Goal: Answer question/provide support: Share knowledge or assist other users

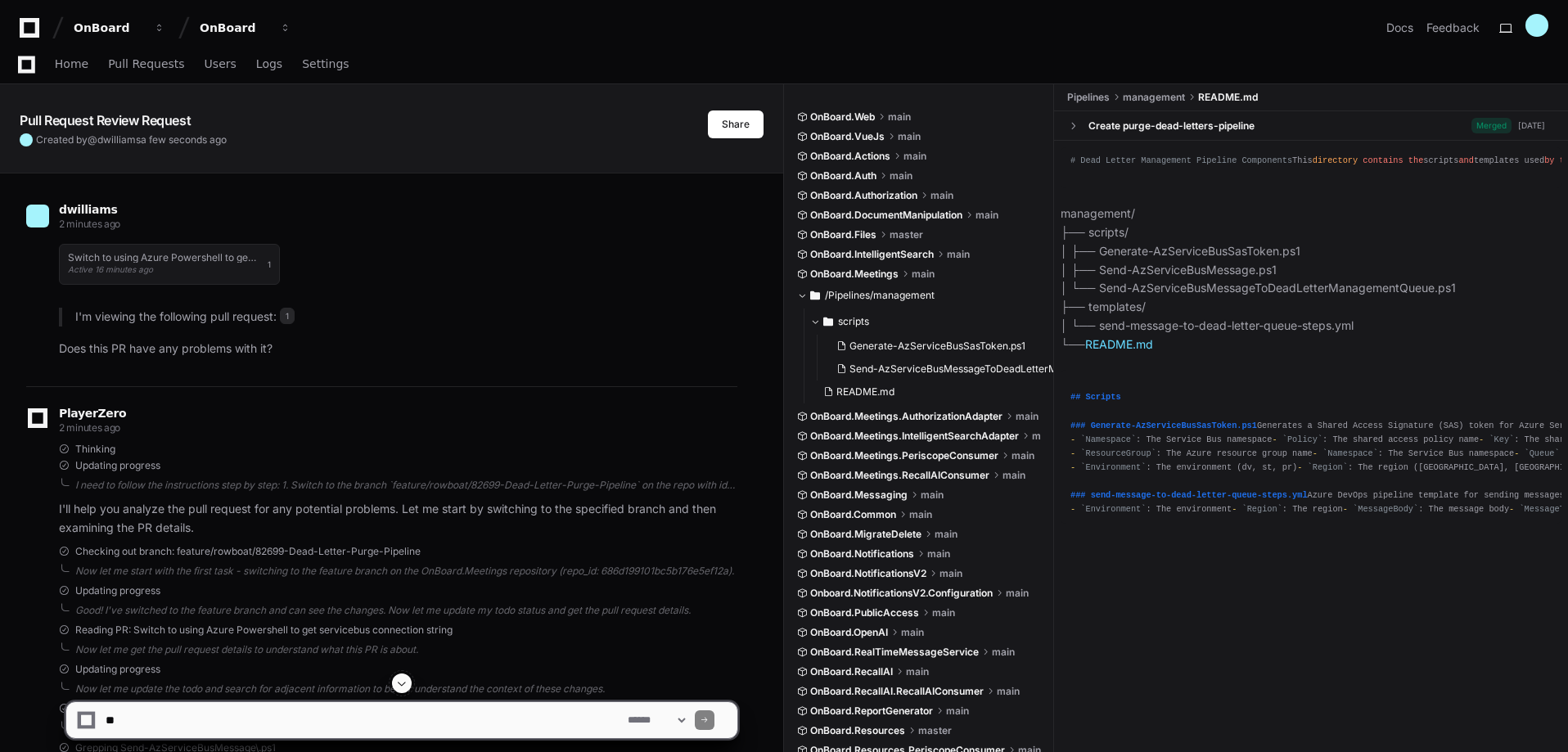
scroll to position [1009, 0]
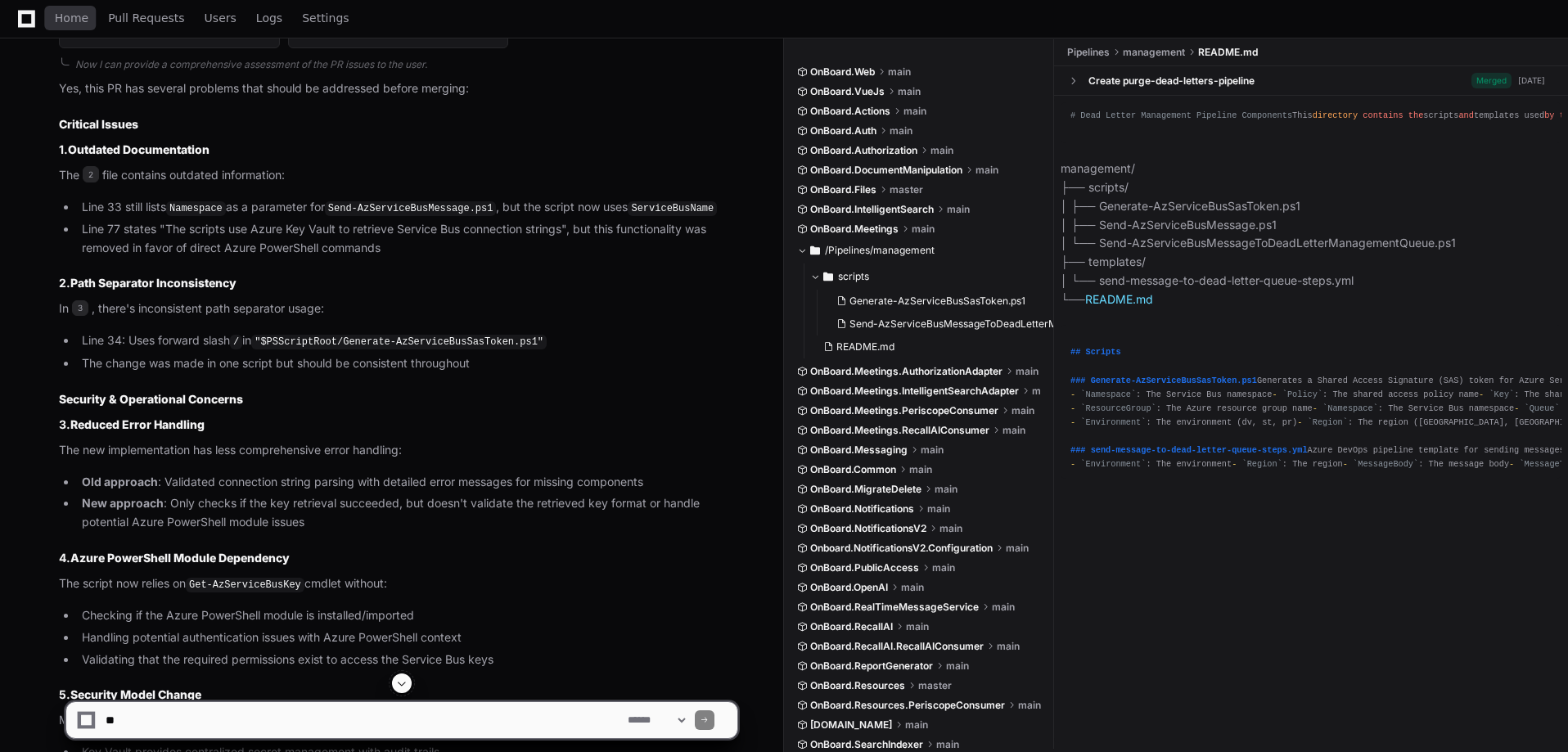
click at [55, 15] on span "Home" at bounding box center [72, 17] width 33 height 10
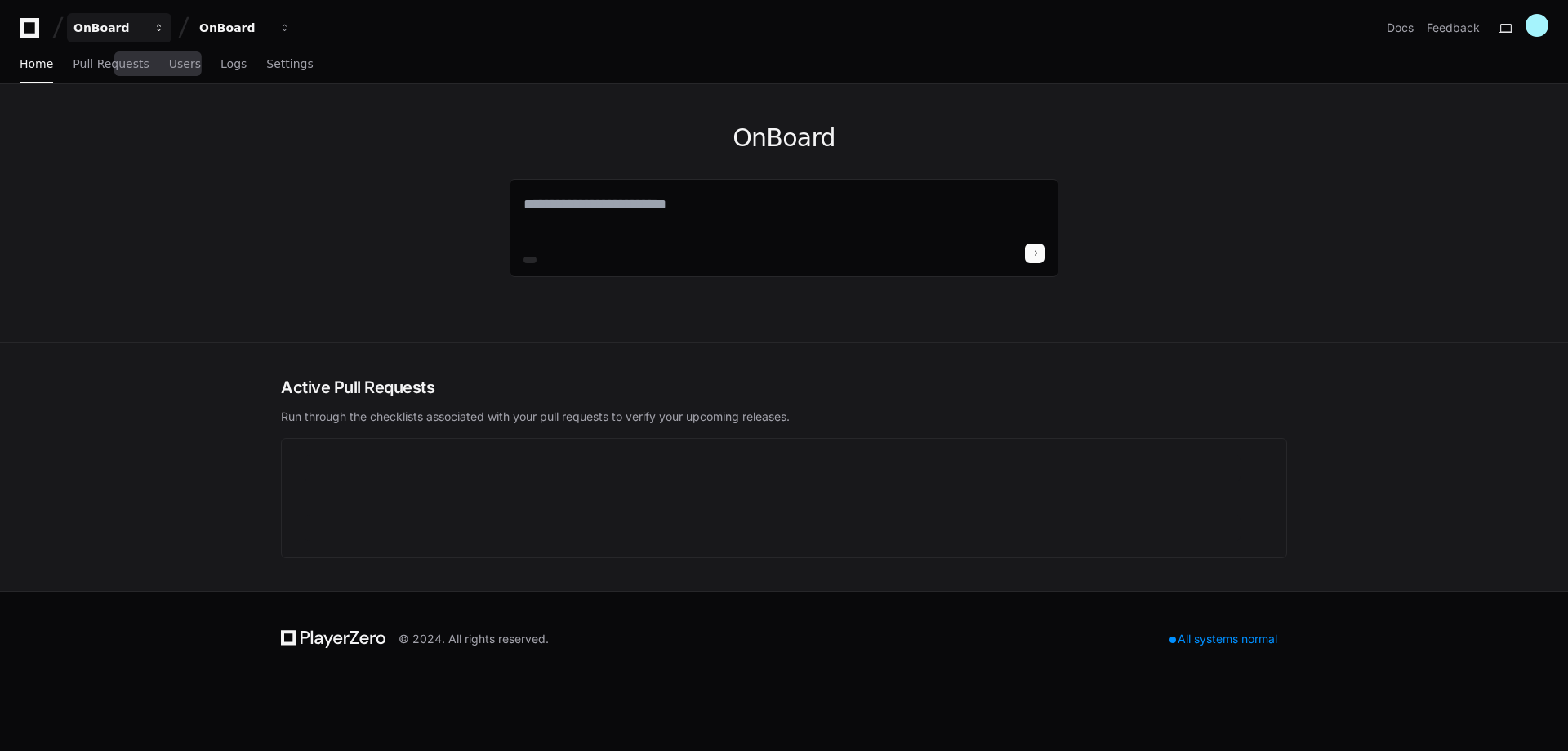
click at [157, 16] on button "OnBoard" at bounding box center [119, 27] width 105 height 30
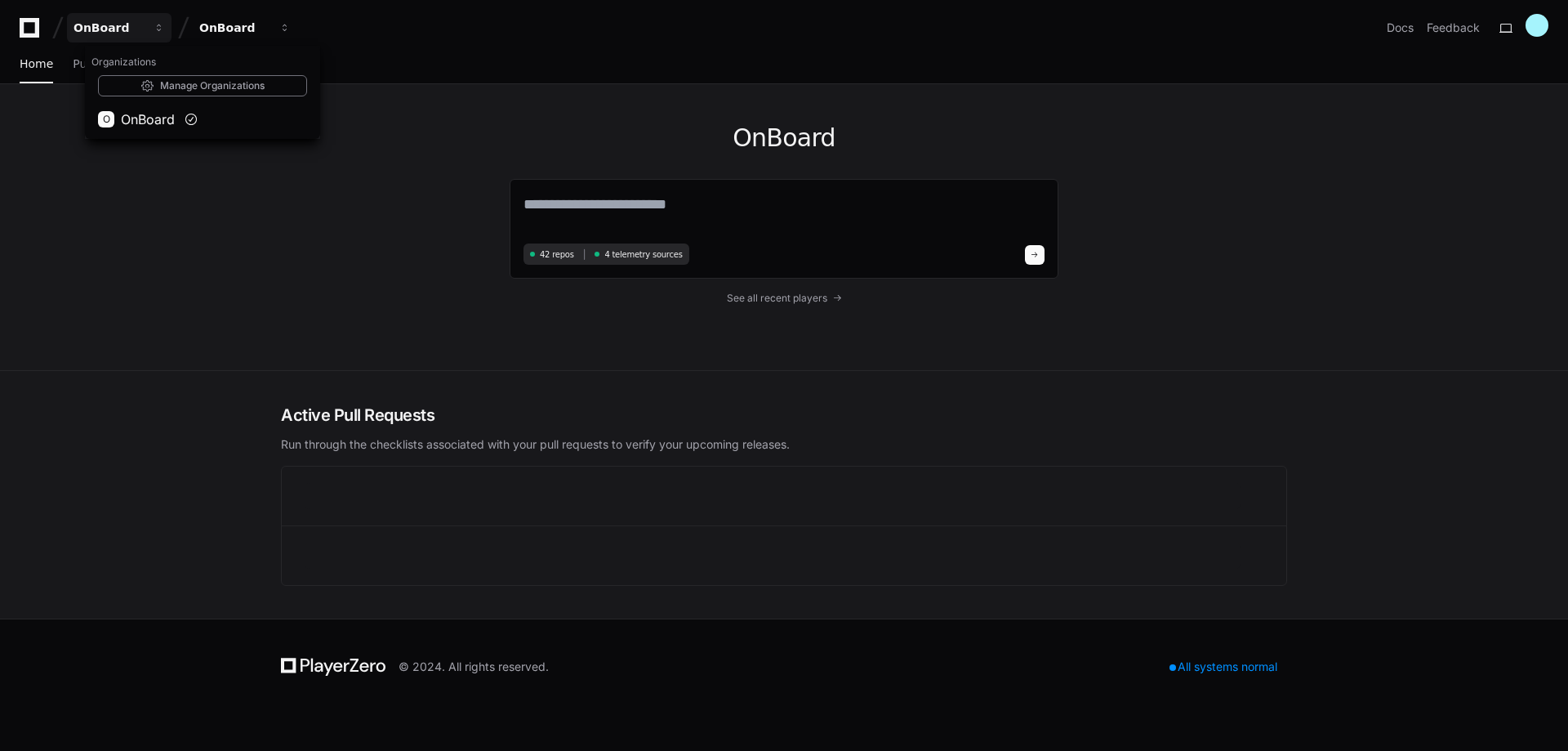
click at [64, 191] on div "OnBoard 42 repos 4 telemetry sources See all recent players" at bounding box center [784, 227] width 1568 height 286
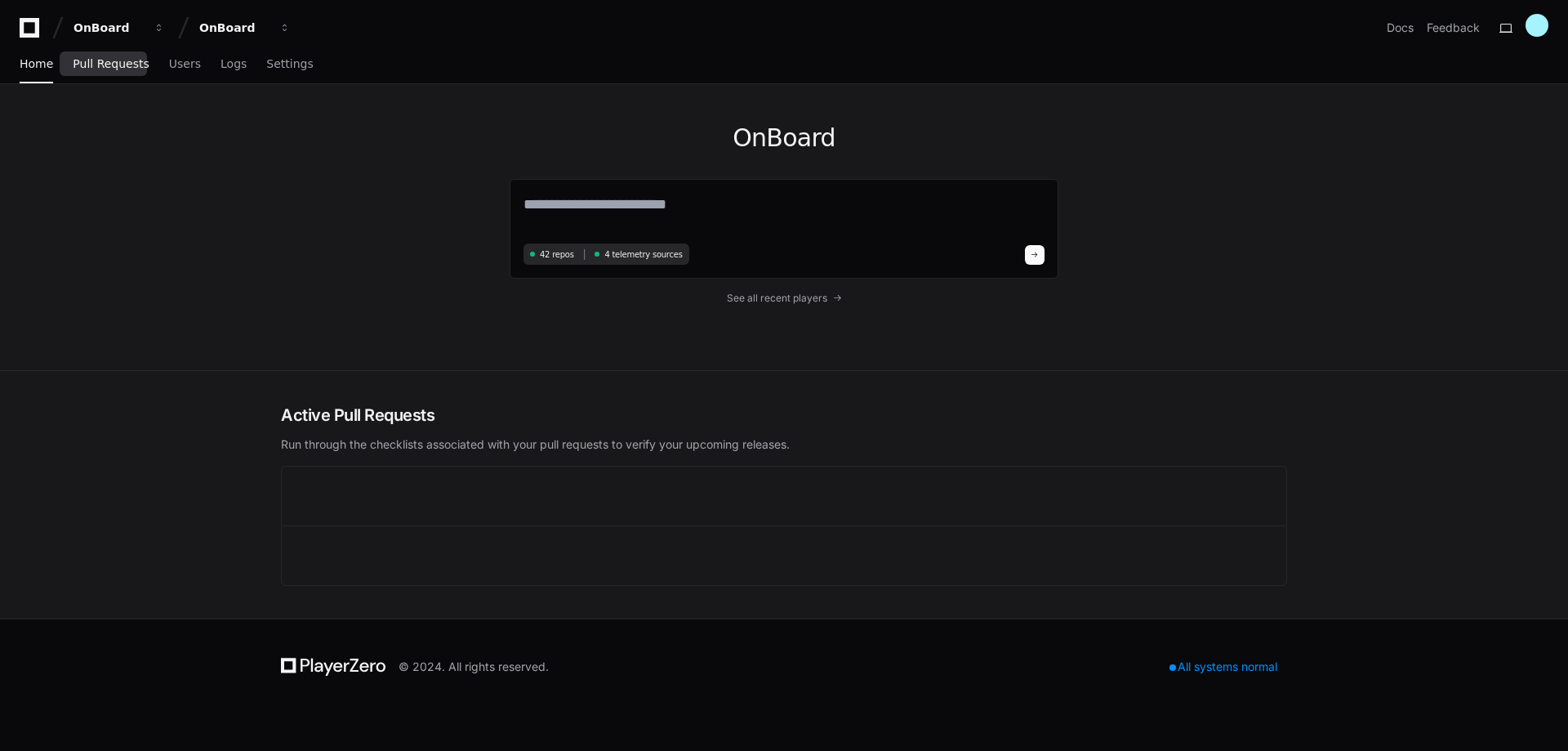
click at [115, 61] on span "Pull Requests" at bounding box center [110, 63] width 76 height 10
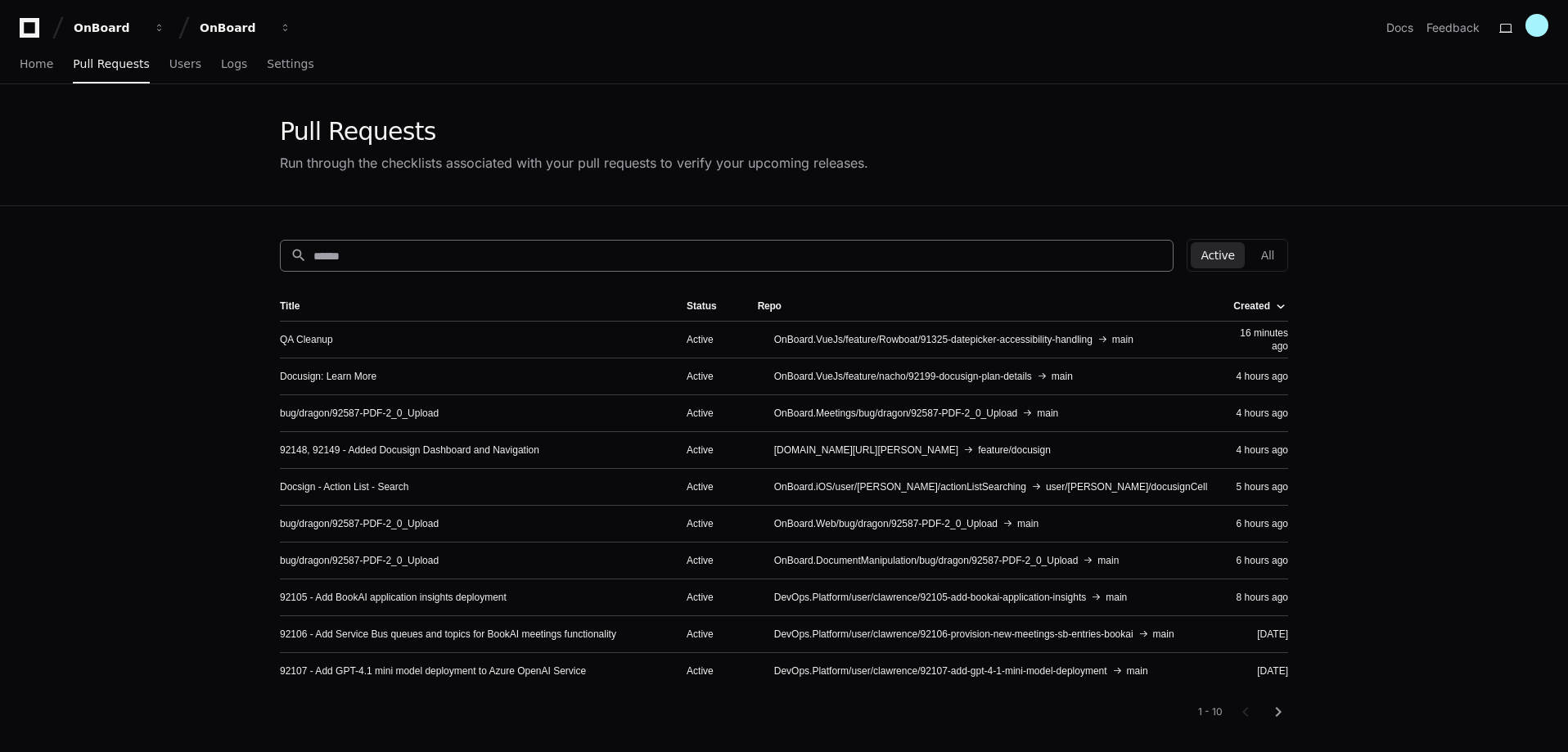
click at [414, 262] on input at bounding box center [738, 256] width 849 height 16
paste input "**********"
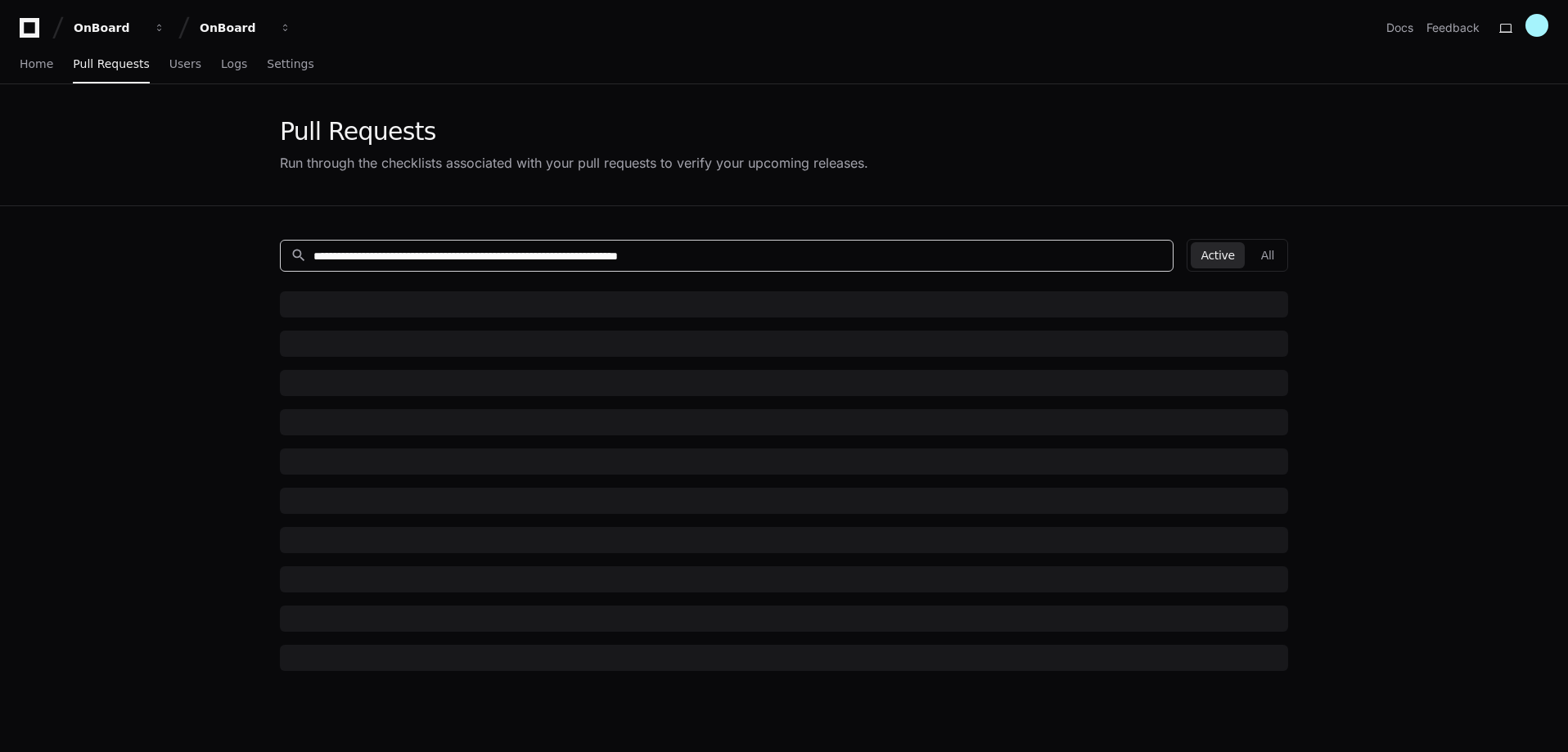
type input "**********"
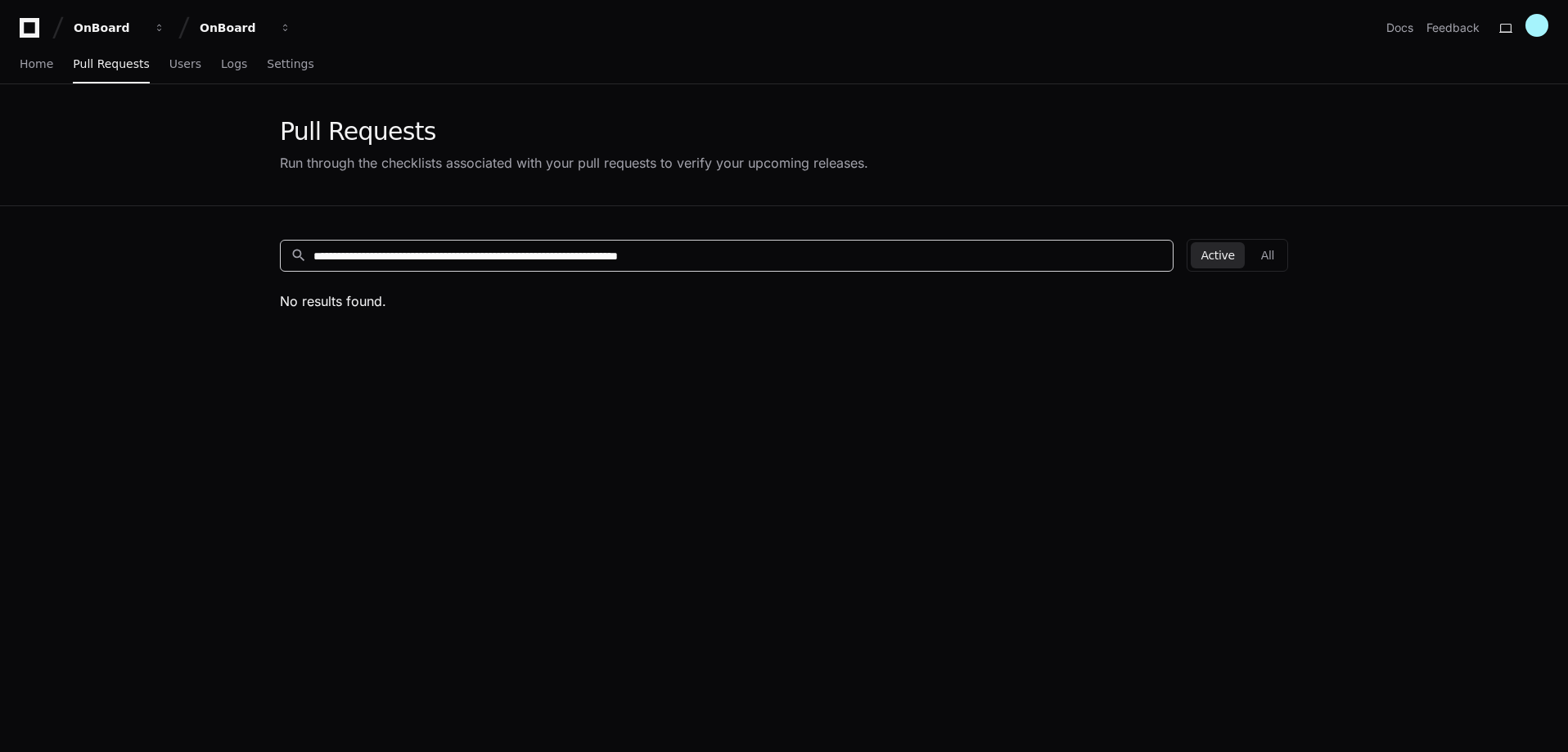
drag, startPoint x: 761, startPoint y: 253, endPoint x: 293, endPoint y: 278, distance: 468.7
click at [233, 268] on app-pull-request-list-page "**********" at bounding box center [784, 520] width 1568 height 873
click at [748, 251] on input "**********" at bounding box center [738, 256] width 849 height 16
click at [38, 69] on span "Home" at bounding box center [36, 63] width 33 height 10
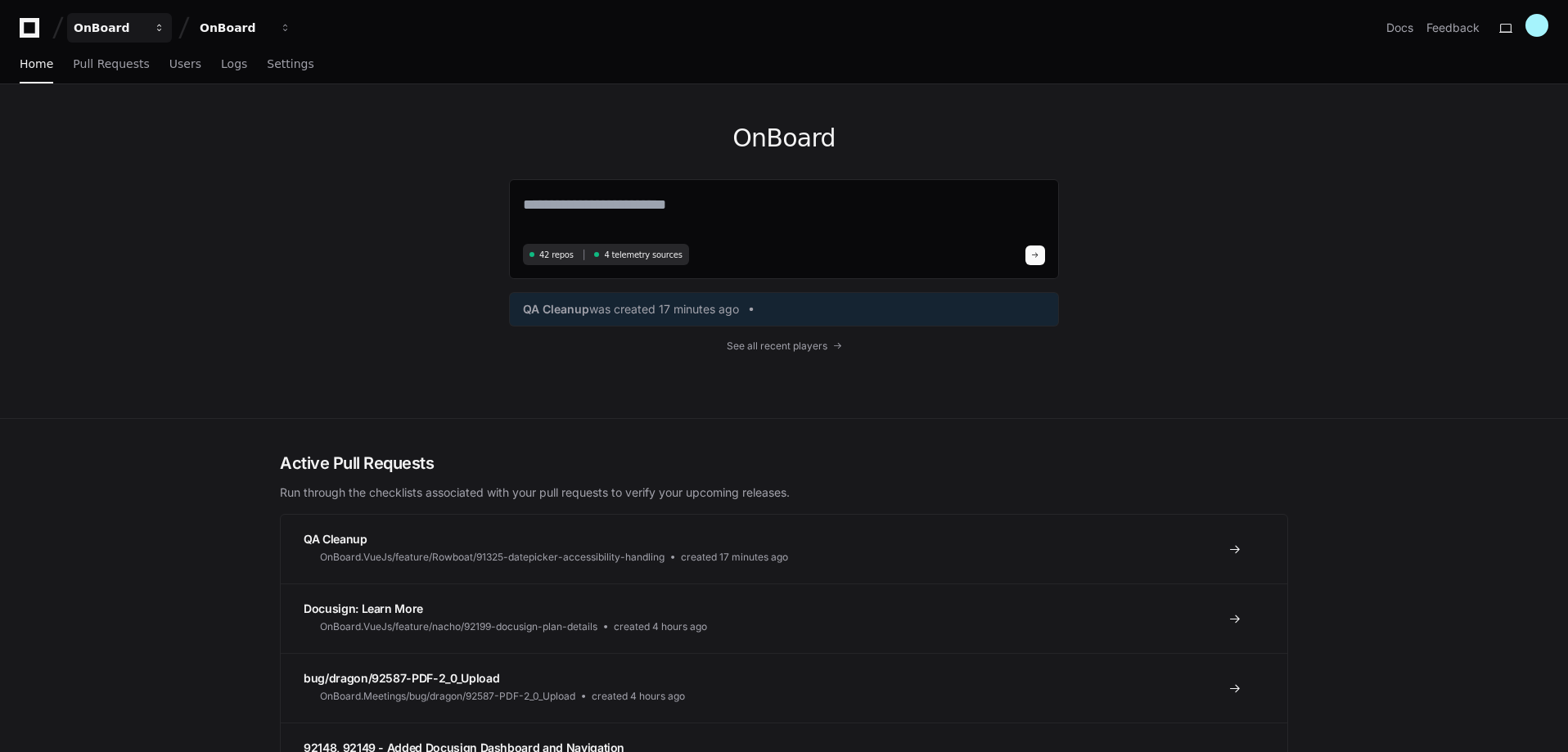
click at [119, 33] on div "OnBoard" at bounding box center [109, 28] width 71 height 16
drag, startPoint x: 56, startPoint y: 157, endPoint x: 56, endPoint y: 143, distance: 14.0
click at [56, 155] on div "OnBoard 42 repos 4 telemetry sources QA Cleanup was created 17 minutes ago See …" at bounding box center [784, 252] width 1568 height 335
click at [79, 66] on span "Pull Requests" at bounding box center [110, 63] width 76 height 10
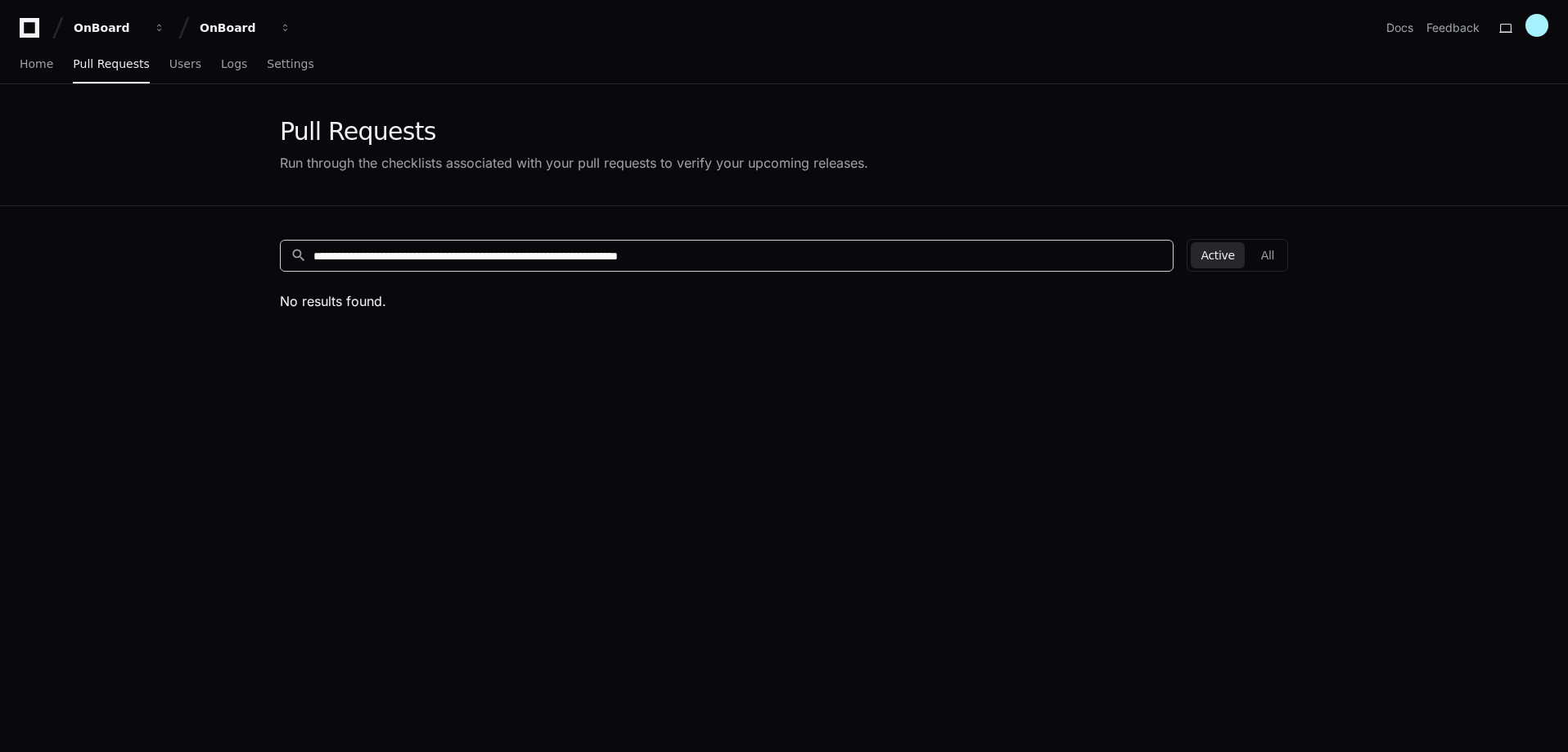
drag, startPoint x: 741, startPoint y: 266, endPoint x: 414, endPoint y: 267, distance: 327.0
click at [261, 277] on app-pull-request-list-page "**********" at bounding box center [784, 520] width 1568 height 873
drag, startPoint x: 728, startPoint y: 258, endPoint x: 167, endPoint y: 268, distance: 561.1
click at [167, 268] on app-pull-request-list-page "**********" at bounding box center [784, 520] width 1568 height 873
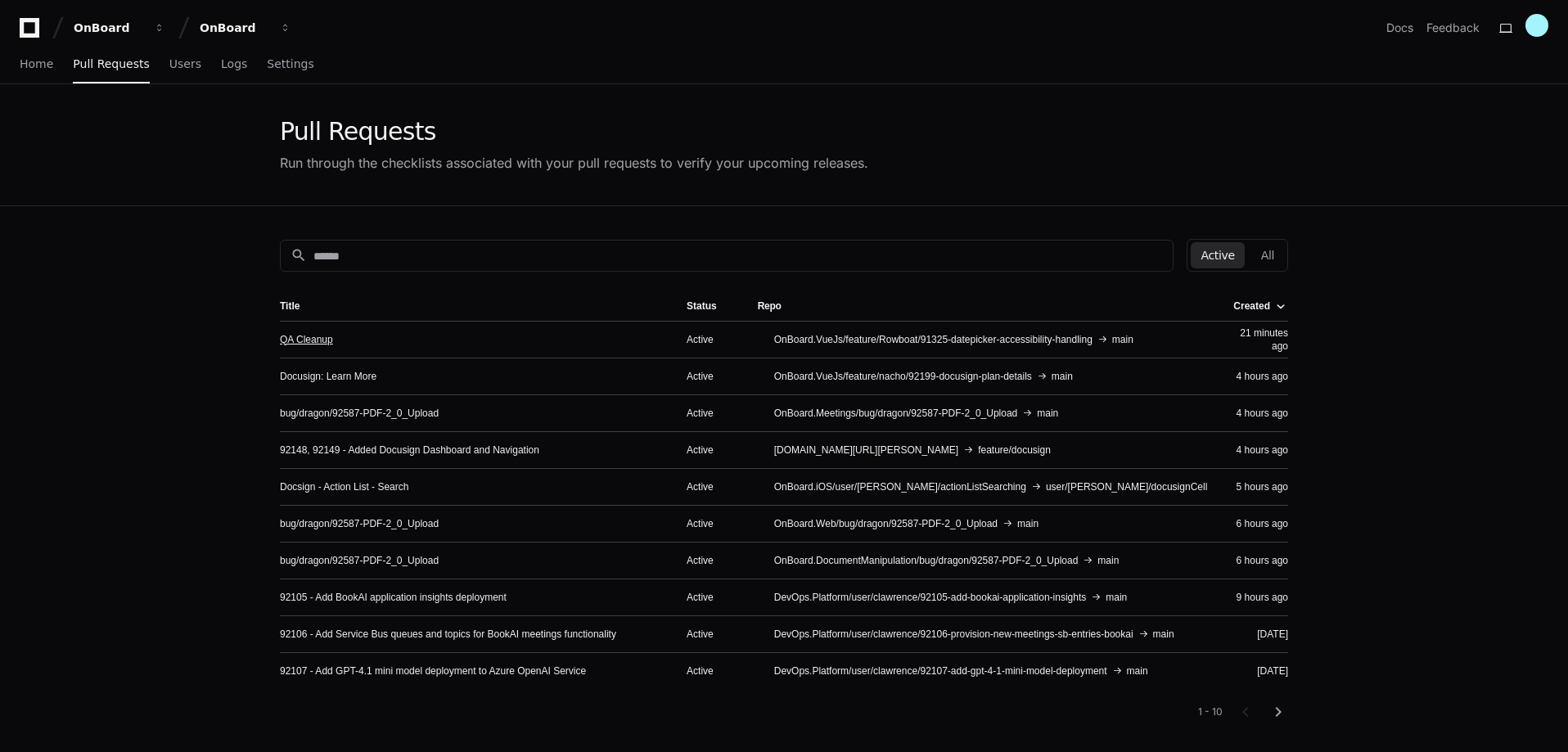
click at [312, 333] on link "QA Cleanup" at bounding box center [306, 339] width 53 height 13
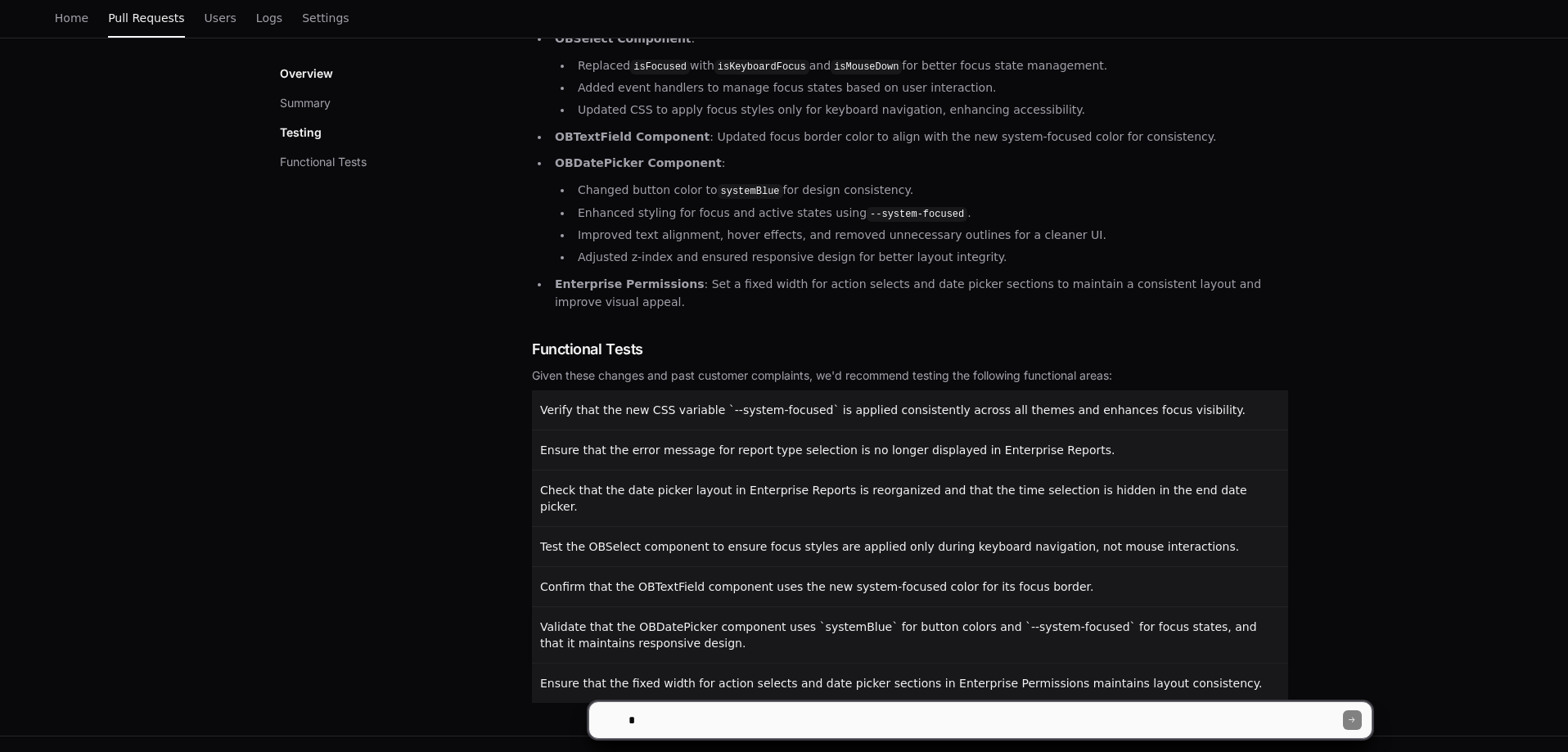
scroll to position [411, 0]
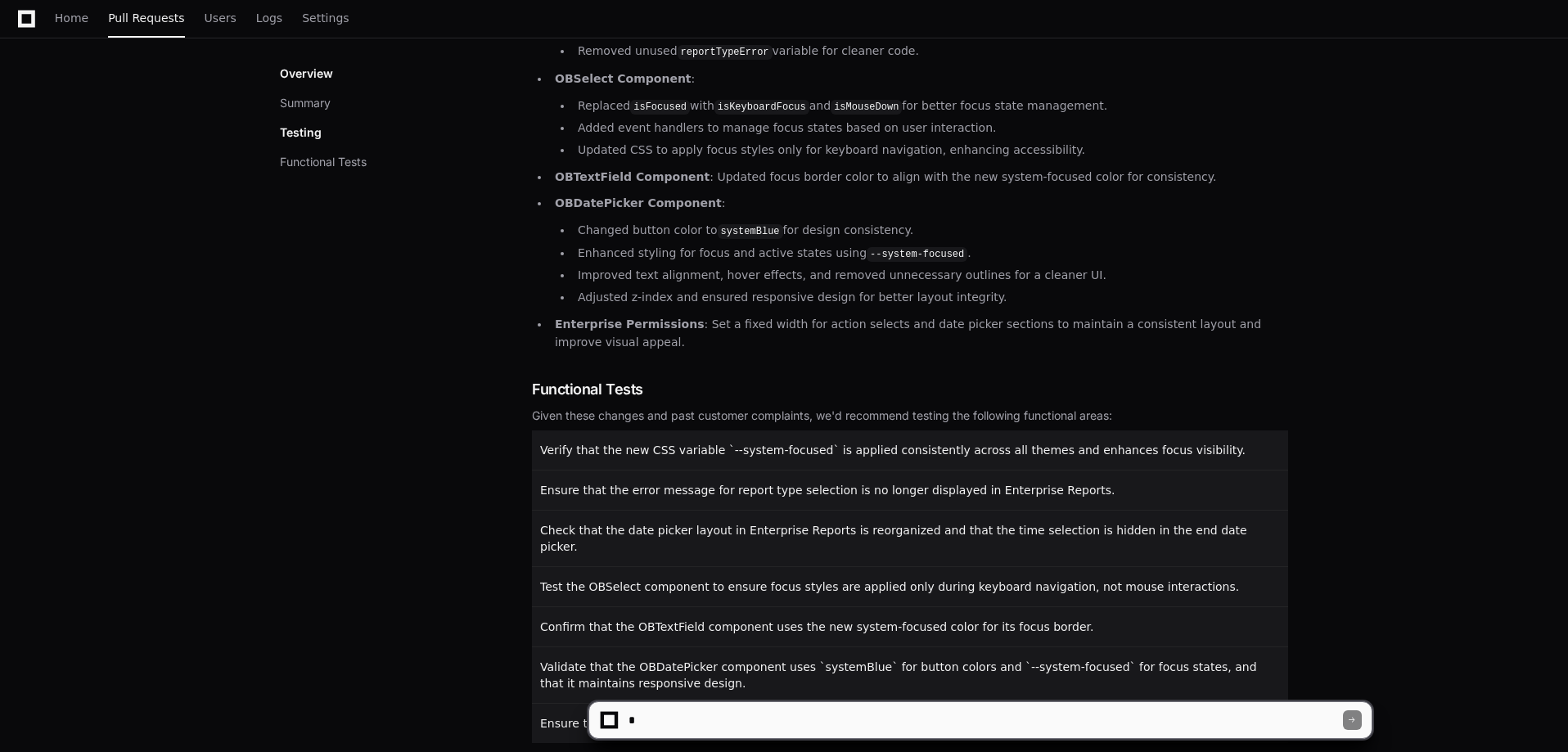
click at [685, 729] on textarea at bounding box center [983, 719] width 718 height 36
type textarea "*"
drag, startPoint x: 400, startPoint y: 367, endPoint x: 389, endPoint y: 372, distance: 12.1
click at [401, 369] on div "Overview Summary Testing Functional Tests" at bounding box center [406, 308] width 252 height 871
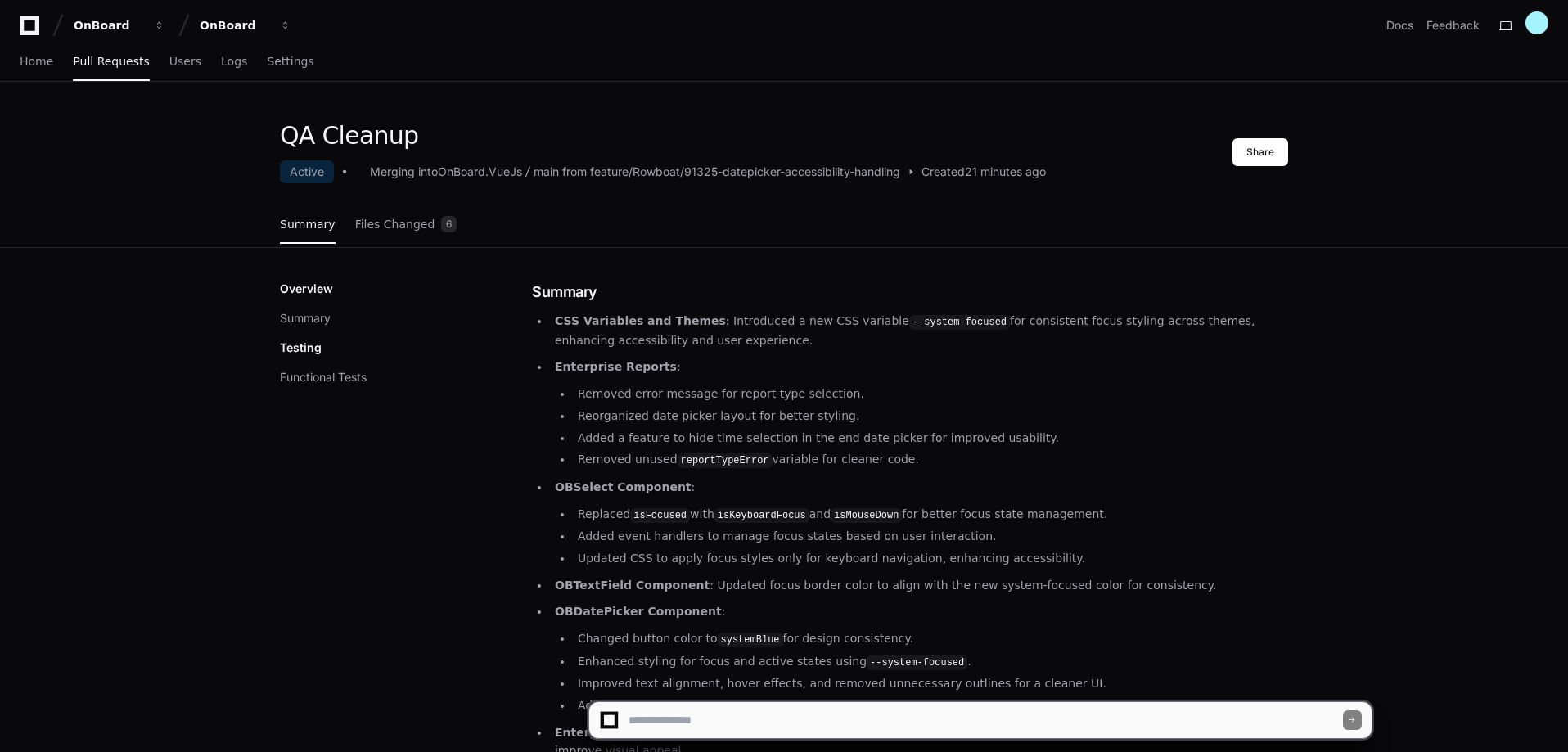
scroll to position [0, 0]
click at [113, 62] on span "Pull Requests" at bounding box center [110, 63] width 76 height 10
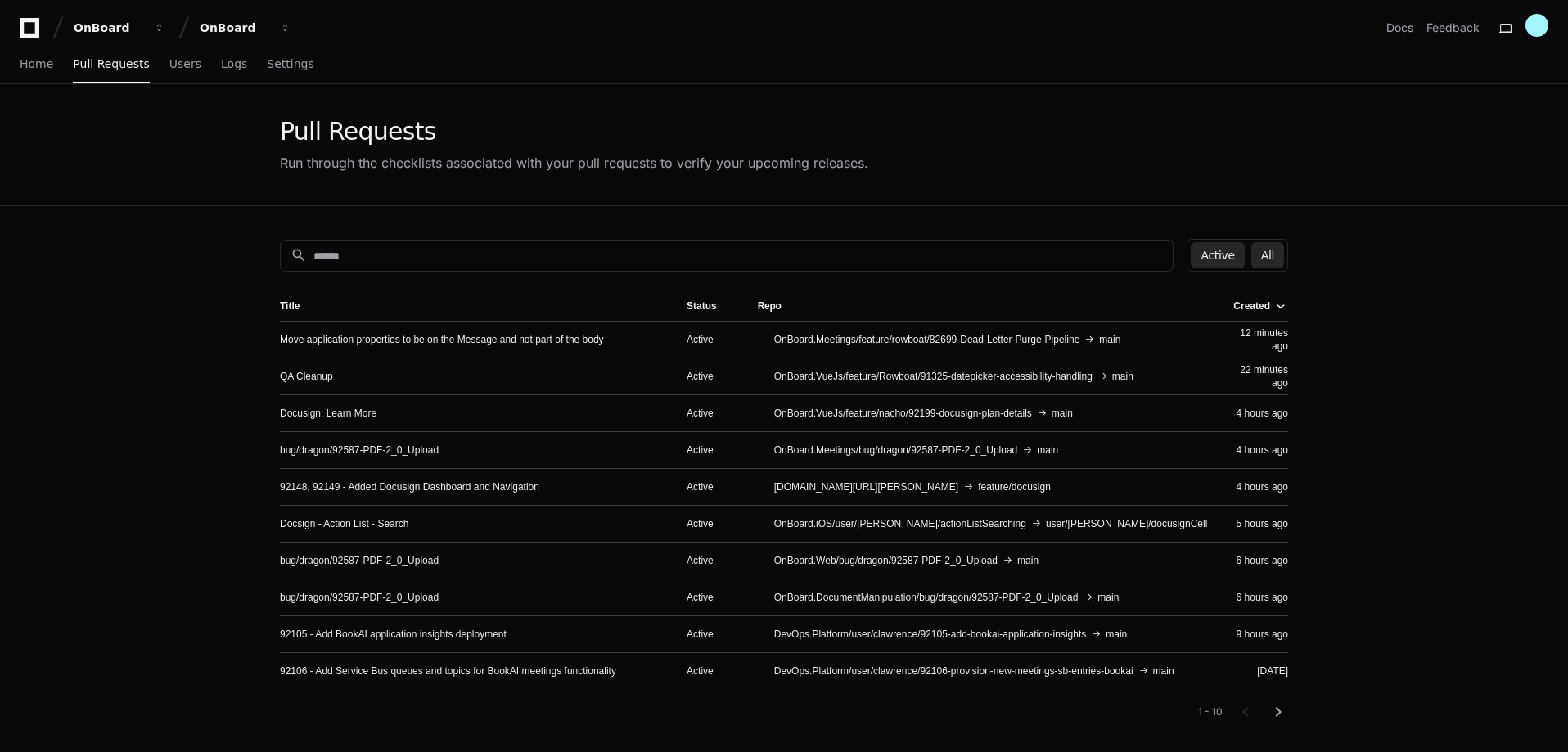
click at [1280, 258] on button "All" at bounding box center [1267, 255] width 33 height 26
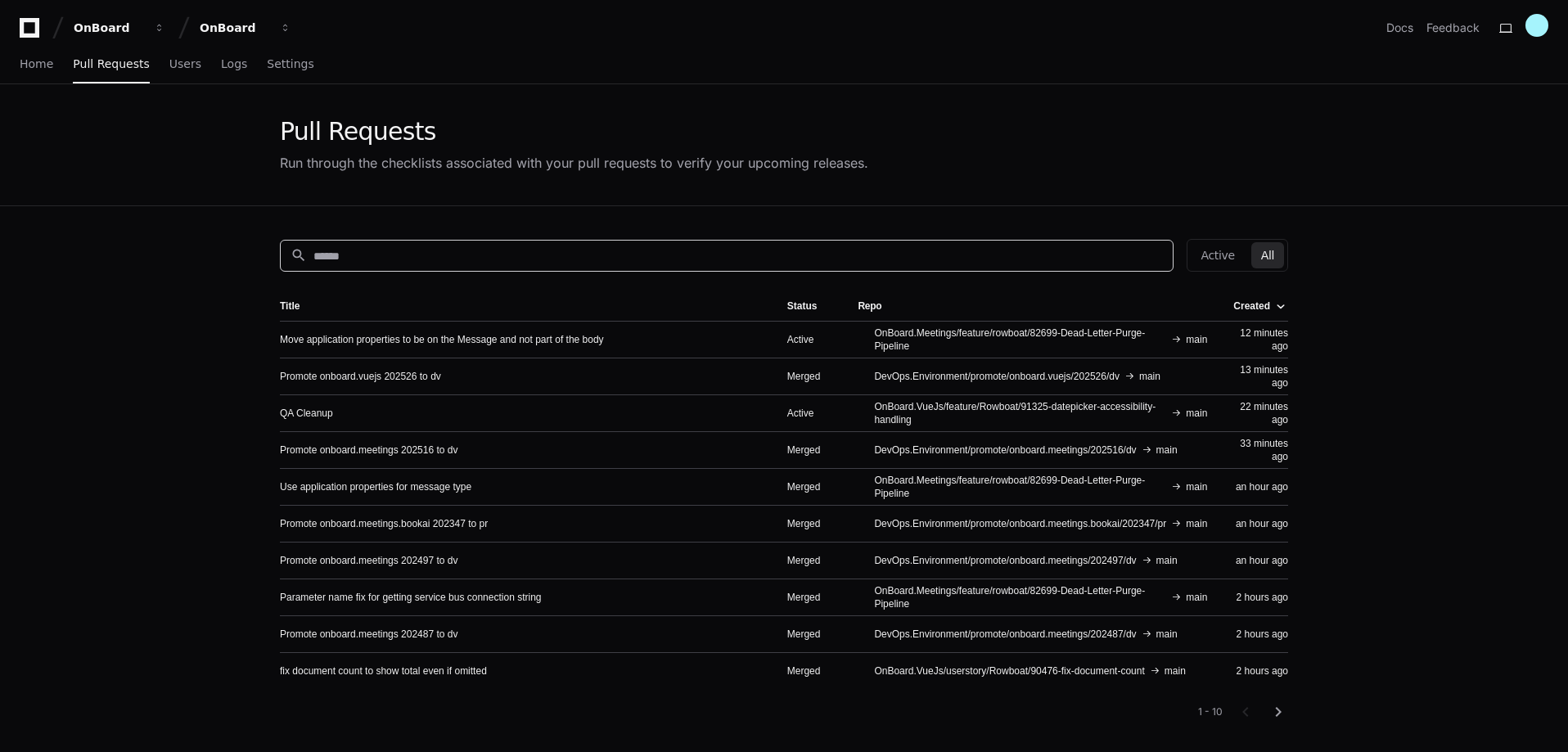
click at [361, 254] on input at bounding box center [738, 256] width 849 height 16
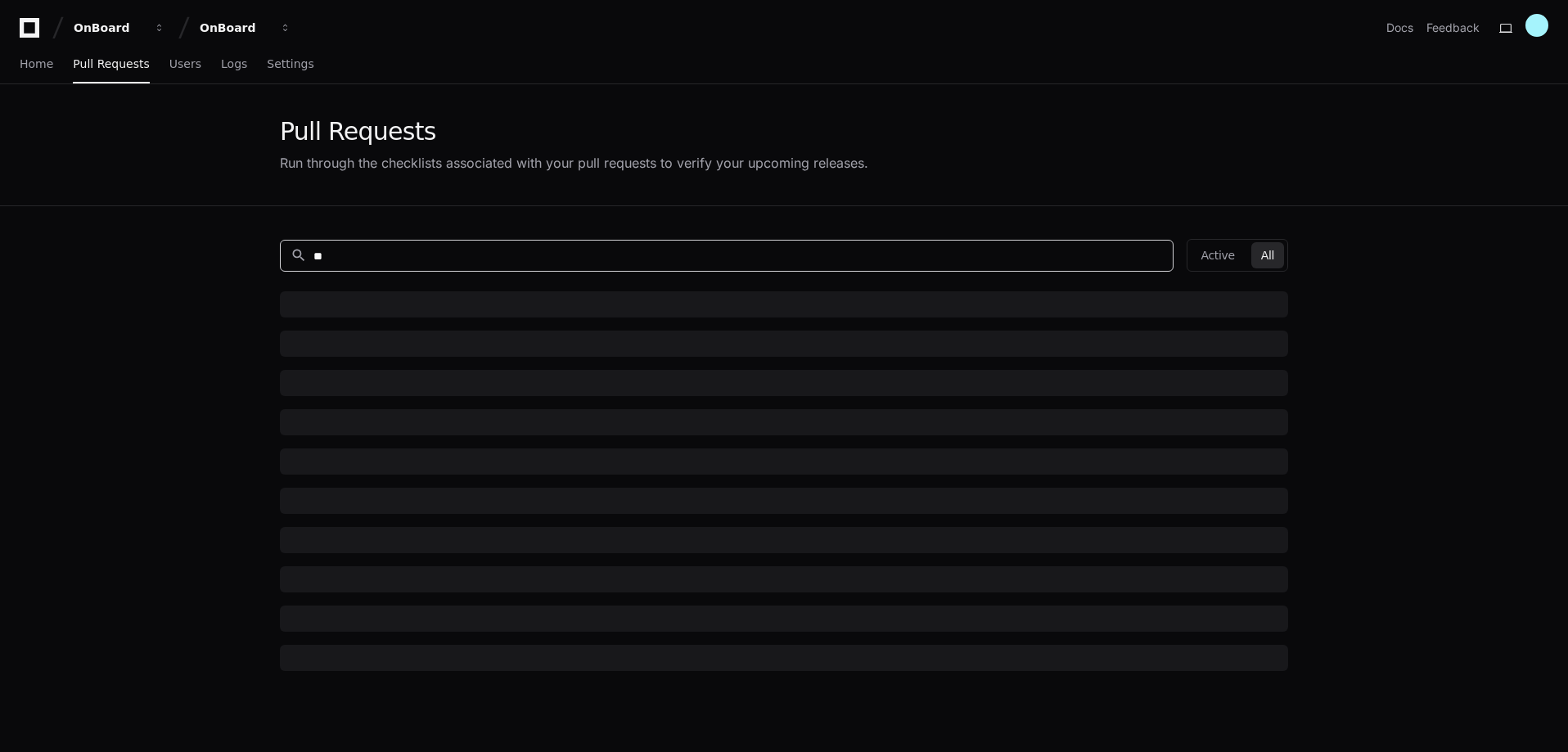
type input "*"
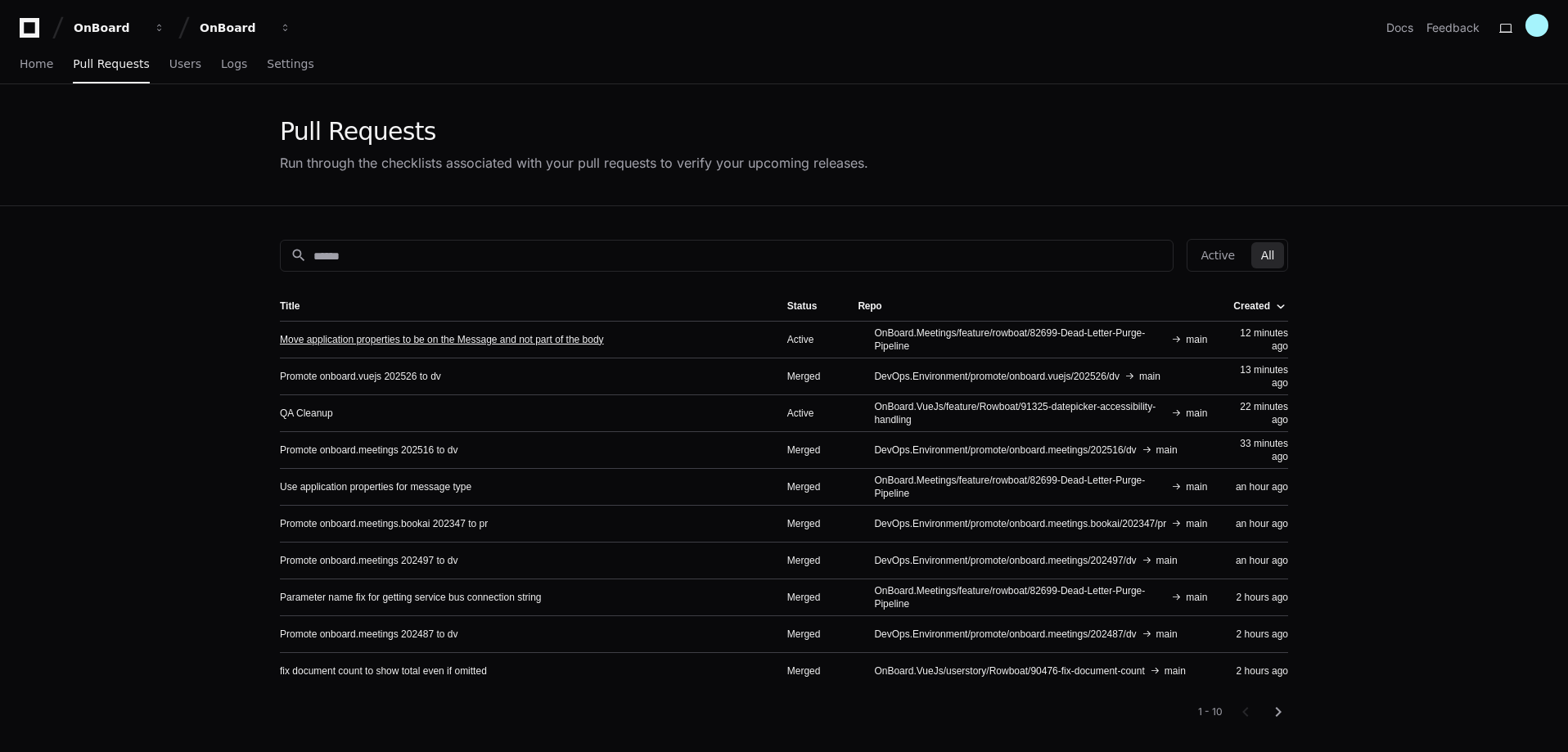
click at [523, 338] on link "Move application properties to be on the Message and not part of the body" at bounding box center [442, 339] width 324 height 13
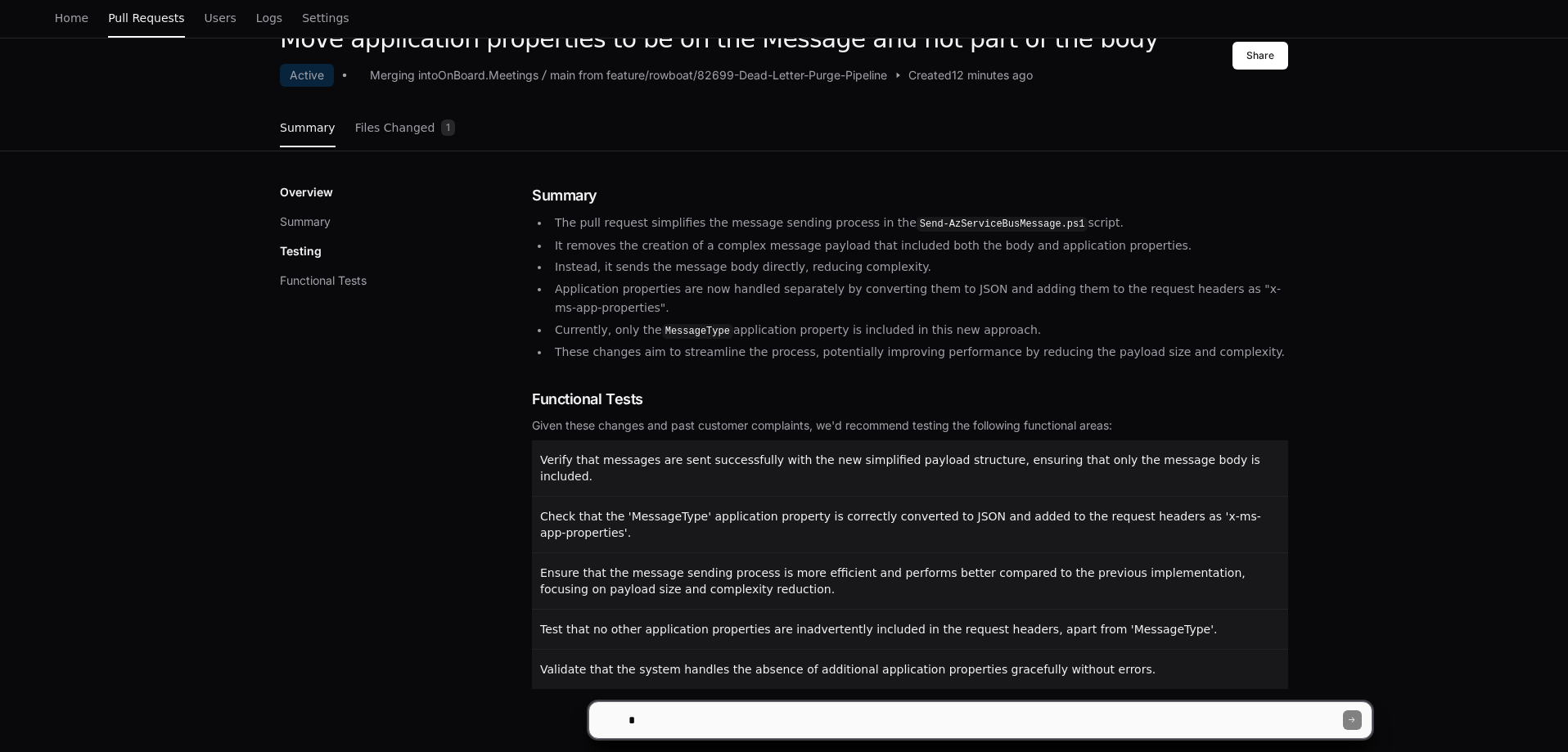
scroll to position [138, 0]
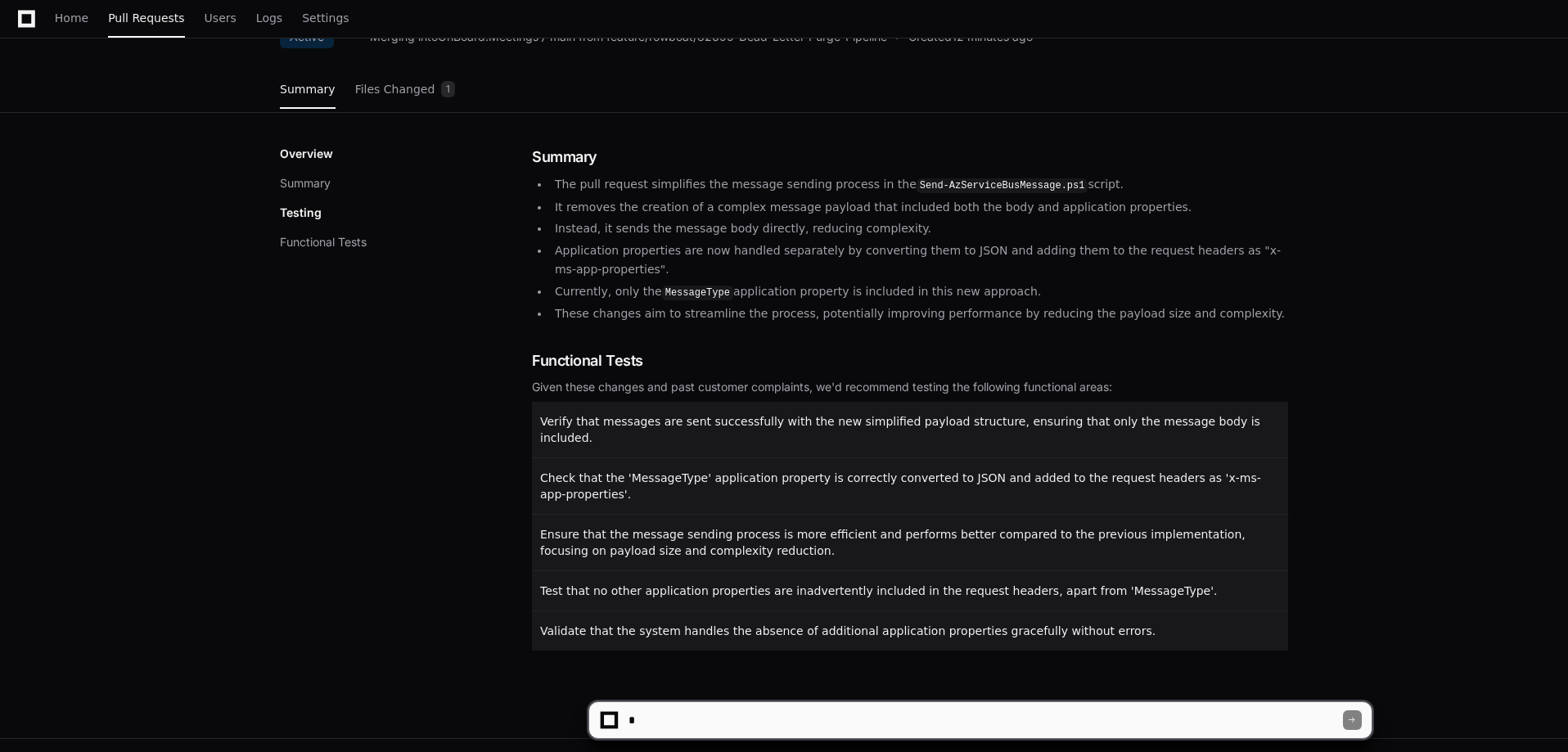
click at [769, 724] on textarea at bounding box center [983, 719] width 718 height 36
type textarea "**********"
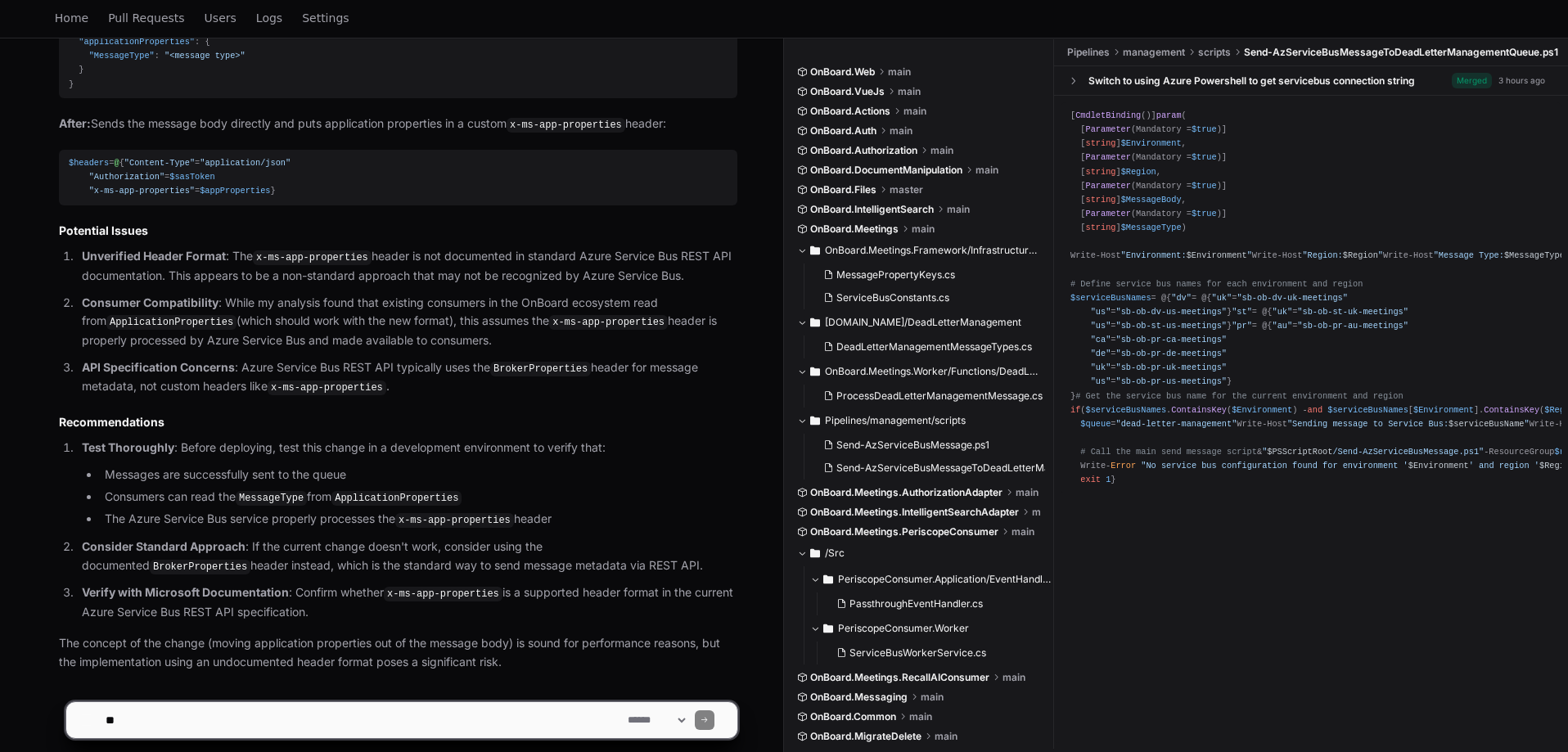
scroll to position [2184, 0]
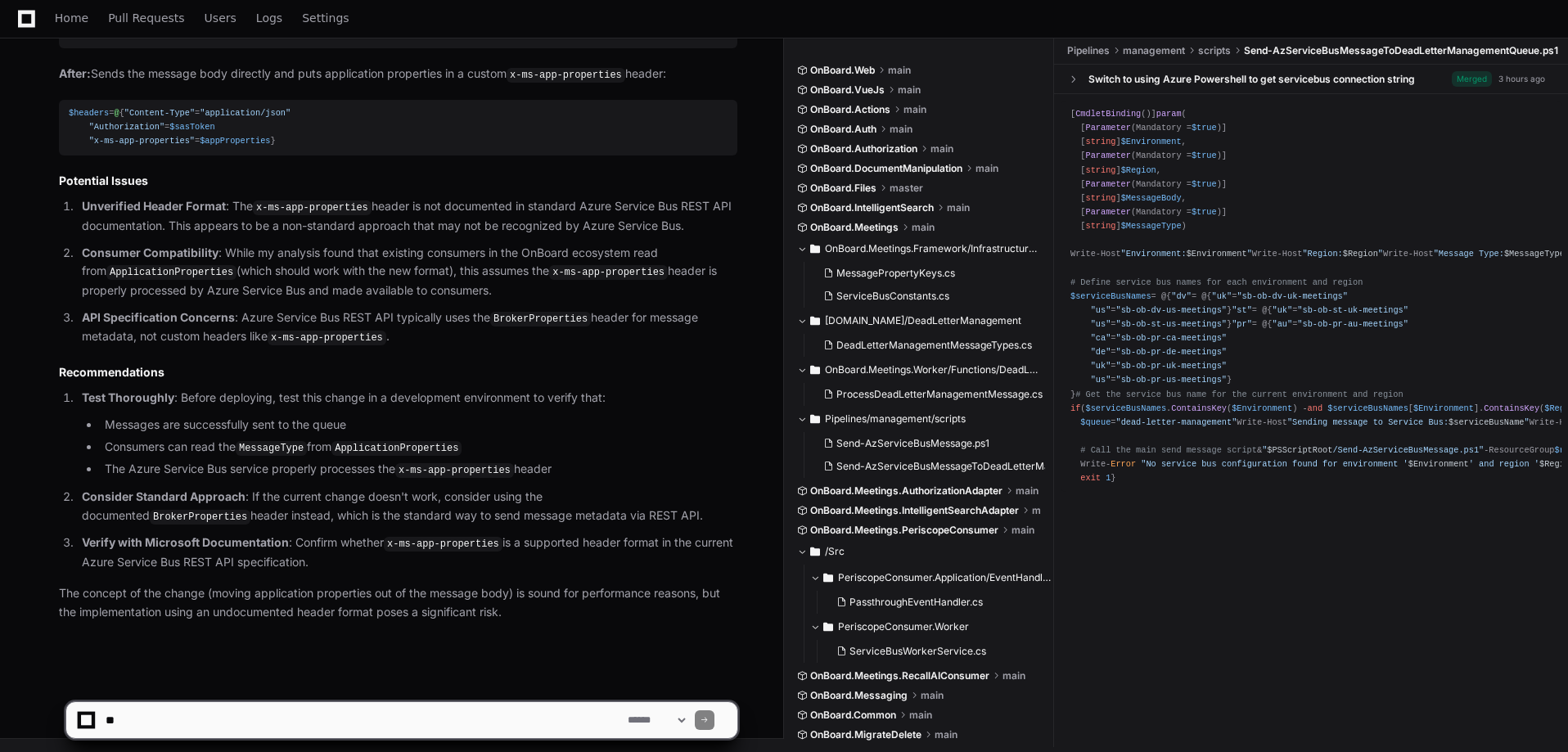
click at [525, 727] on textarea at bounding box center [363, 719] width 522 height 36
type textarea "*"
type textarea "**********"
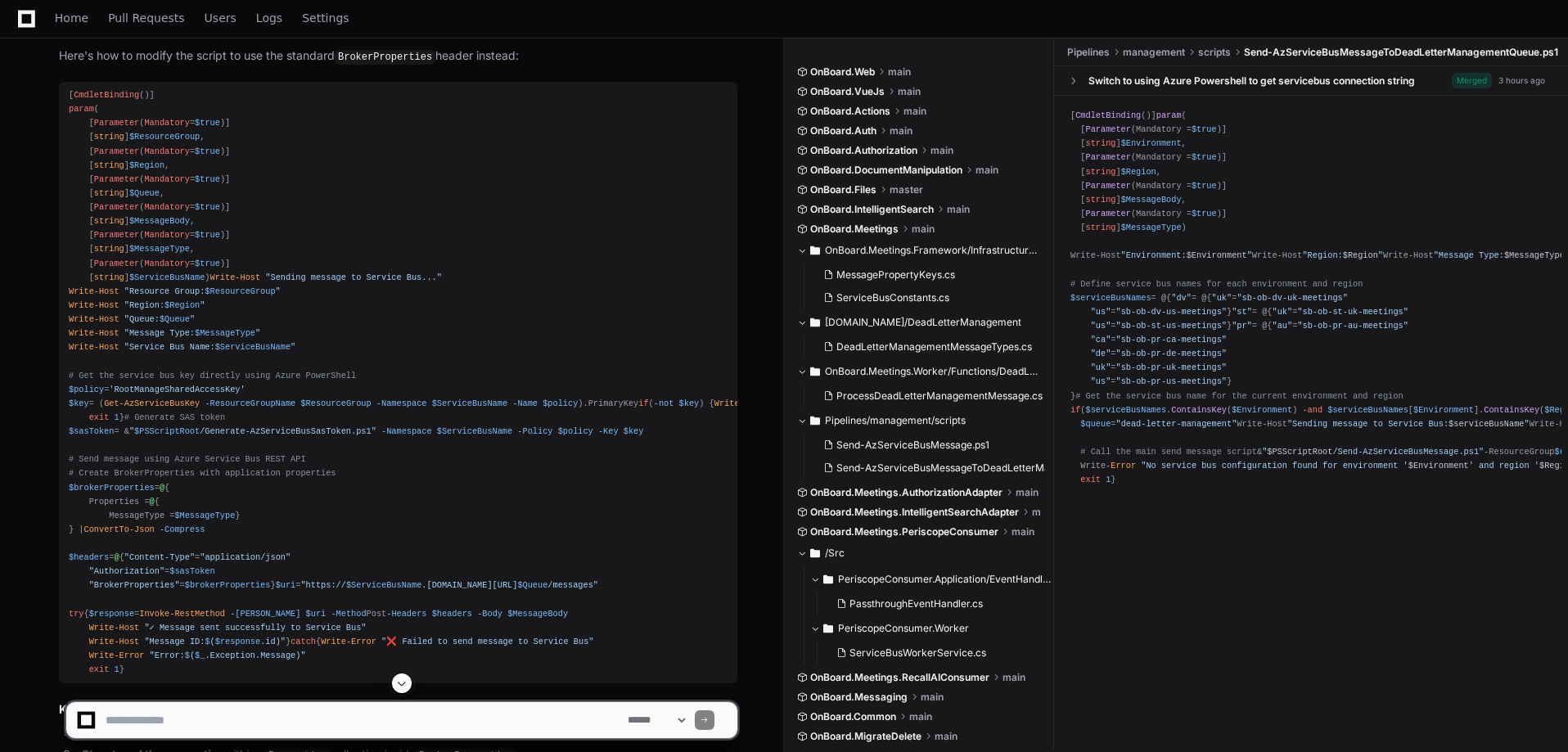
scroll to position [2971, 0]
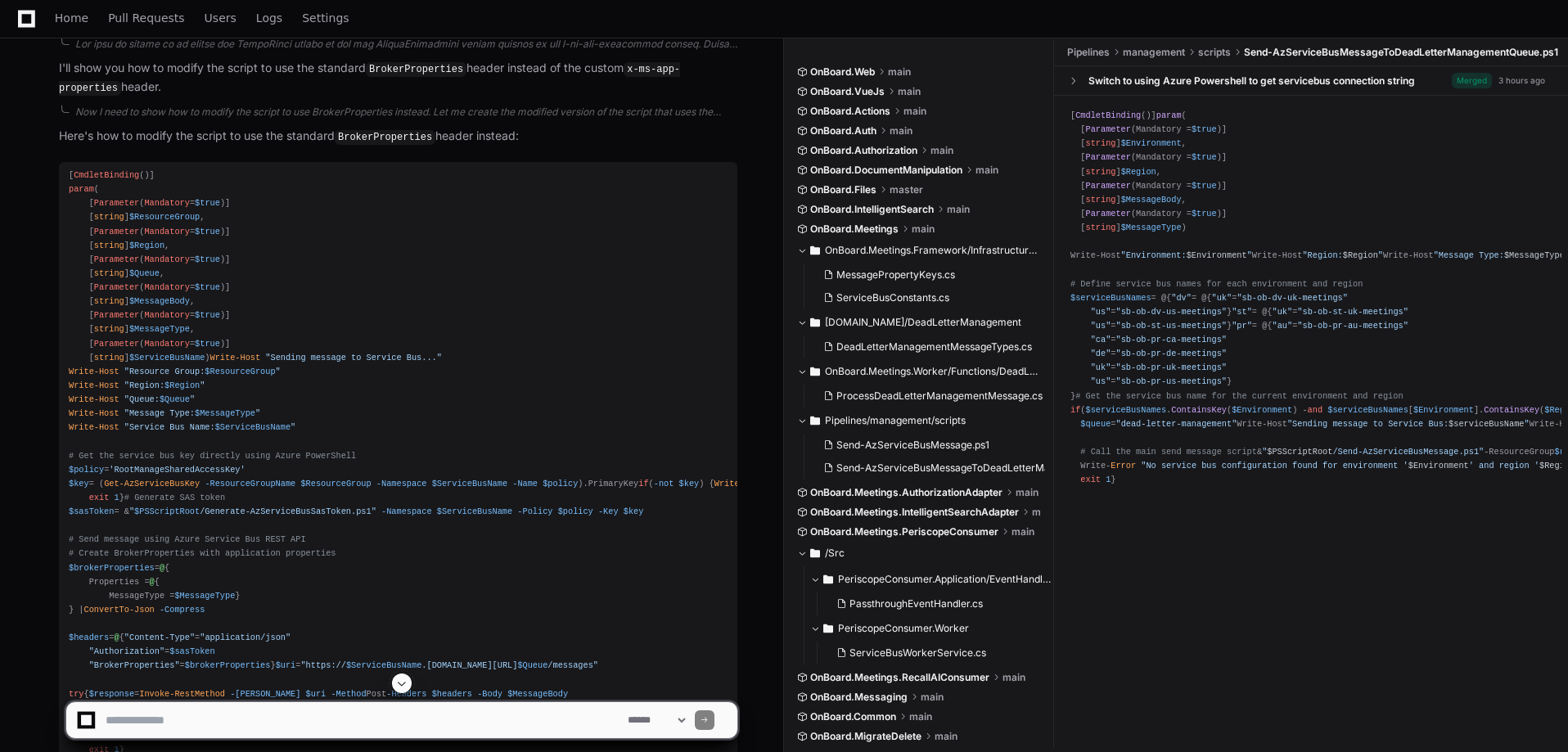
click at [473, 271] on div "[ CmdletBinding ()] param ( [ Parameter ( Mandatory = $true )] [ string ] $Reso…" at bounding box center [398, 462] width 659 height 588
click at [457, 313] on div "[ CmdletBinding ()] param ( [ Parameter ( Mandatory = $true )] [ string ] $Reso…" at bounding box center [398, 462] width 659 height 588
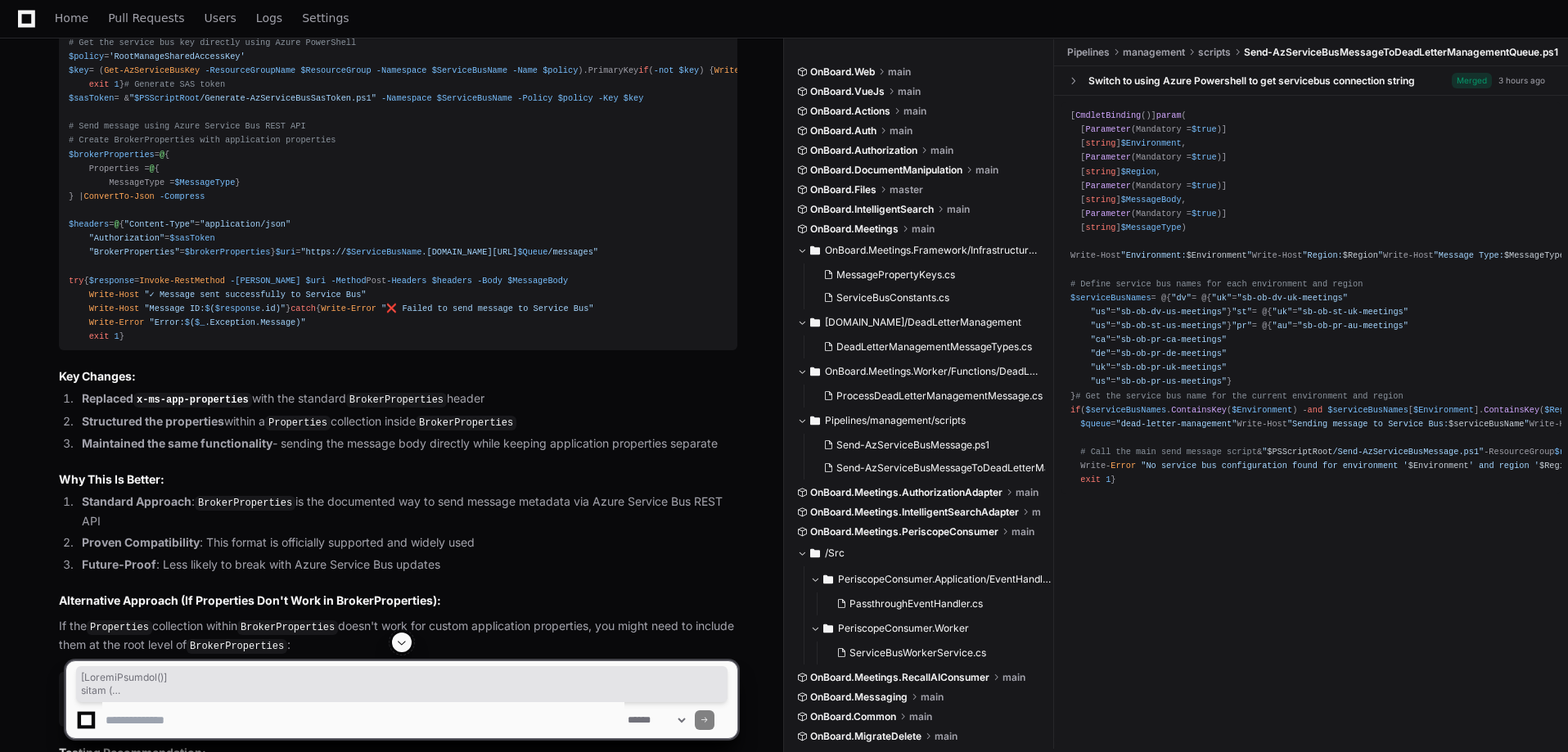
scroll to position [3543, 0]
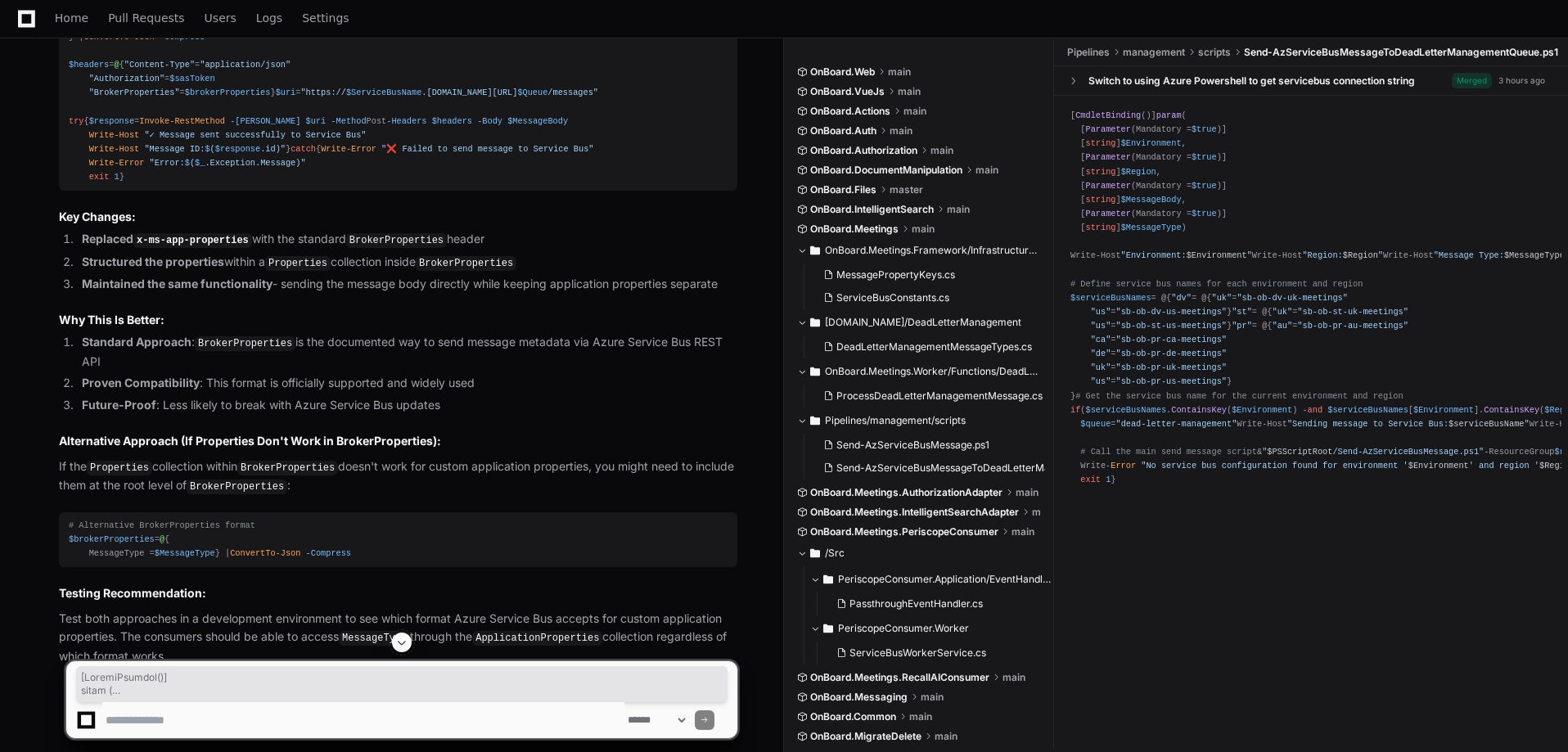
drag, startPoint x: 69, startPoint y: 194, endPoint x: 249, endPoint y: 455, distance: 317.1
copy div "[ CmdletBinding ()] param ( [ Parameter ( Mandatory = $true )] [ string ] $Reso…"
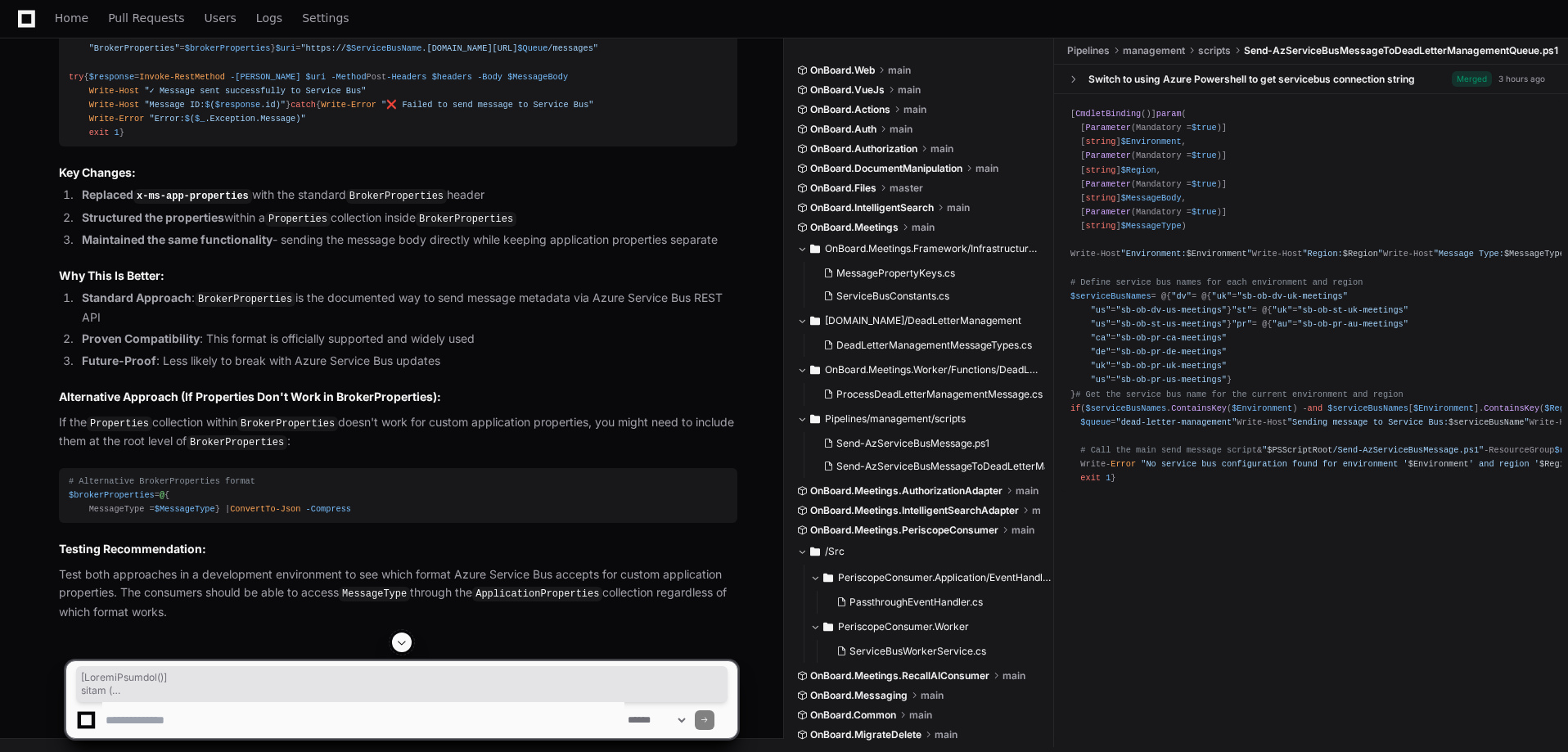
scroll to position [3870, 0]
click at [186, 715] on textarea at bounding box center [363, 719] width 522 height 36
type textarea "*"
drag, startPoint x: 473, startPoint y: 716, endPoint x: 488, endPoint y: 719, distance: 15.3
click at [480, 717] on textarea at bounding box center [363, 719] width 522 height 36
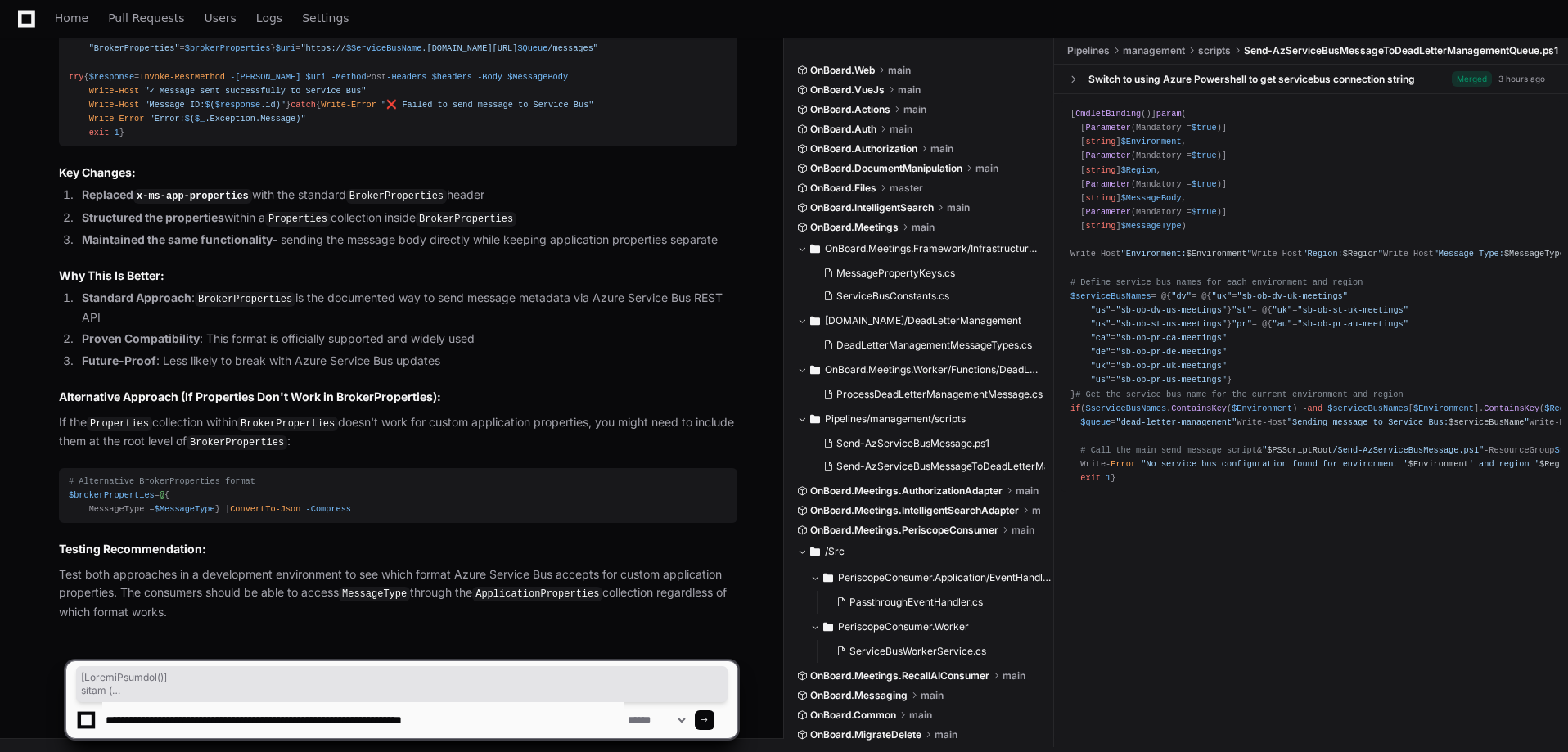
paste textarea "**********"
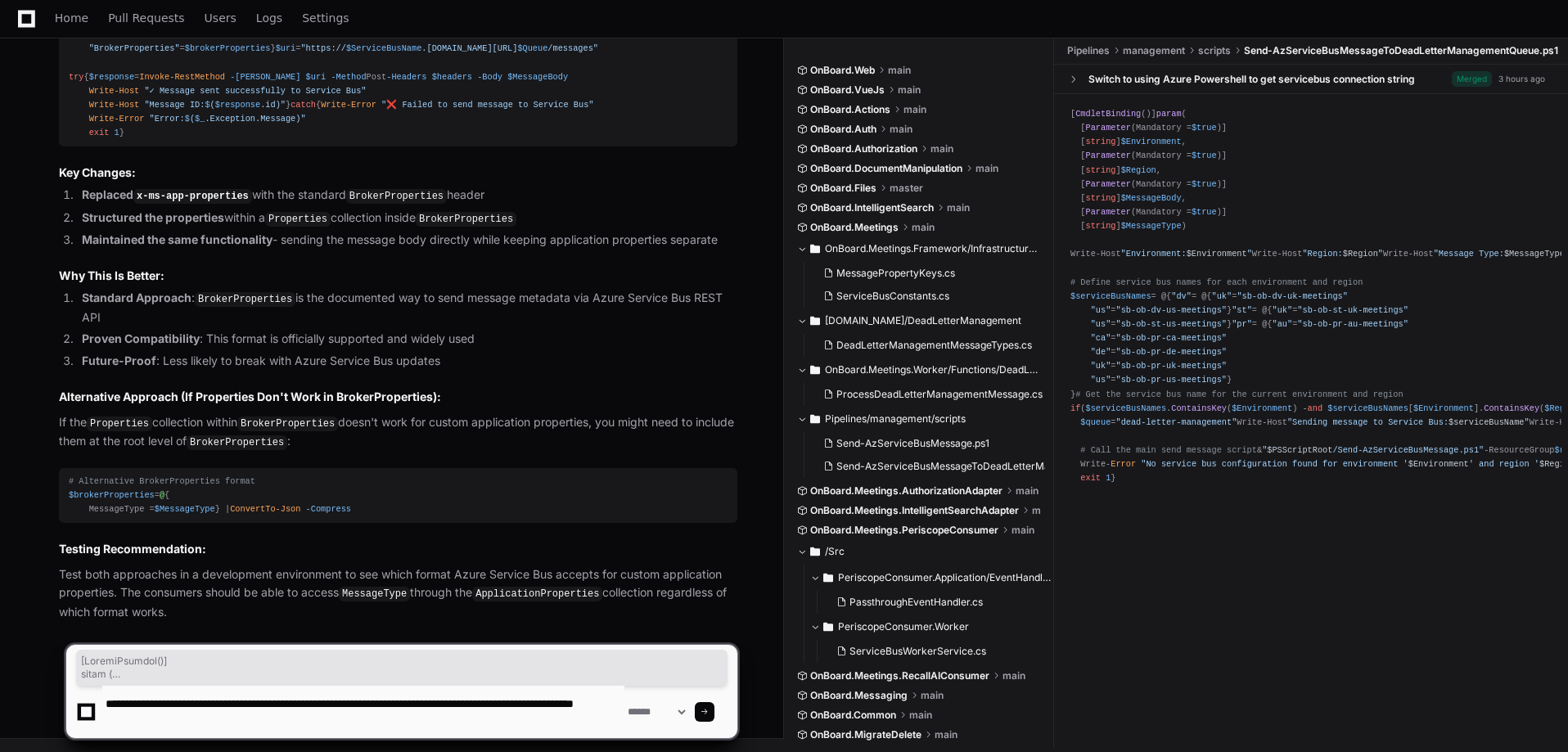
type textarea "**********"
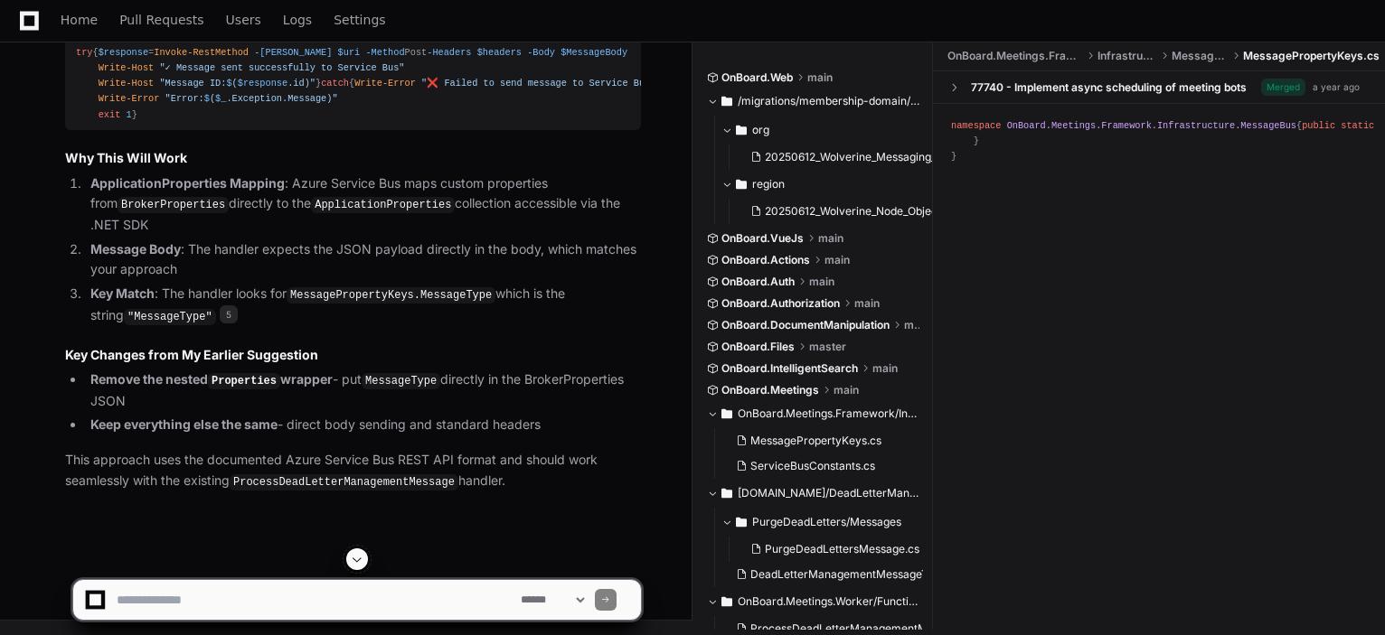
scroll to position [7375, 0]
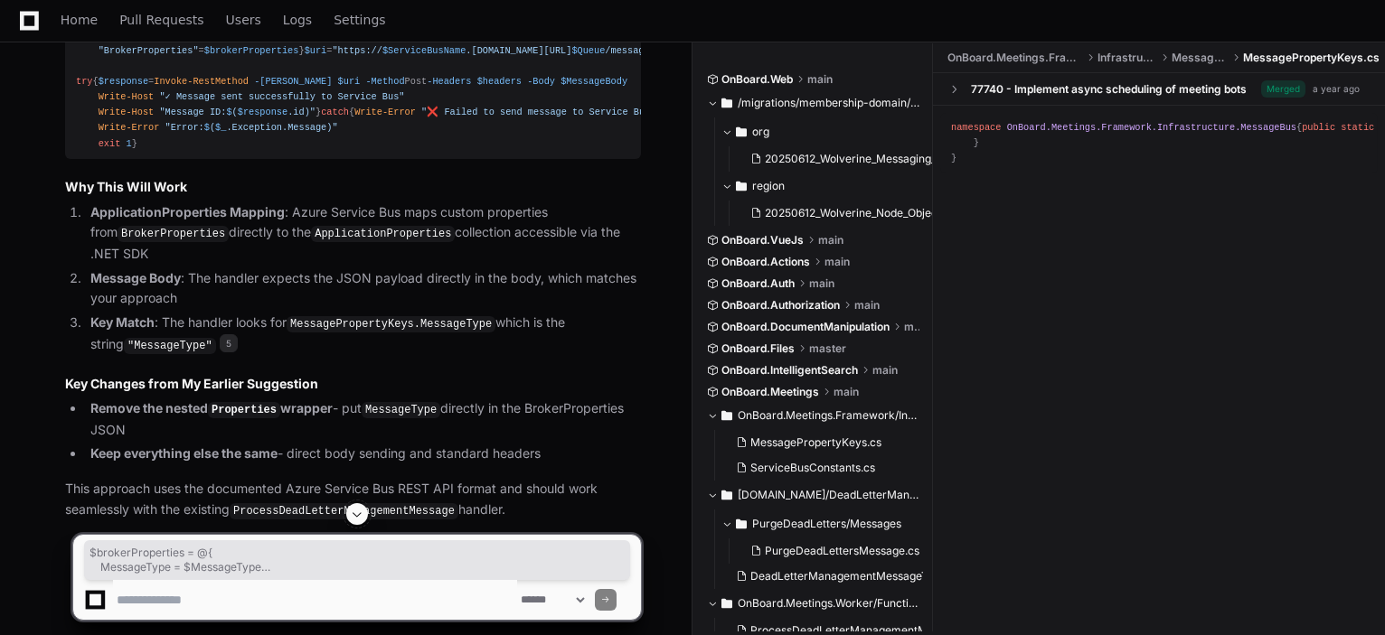
drag, startPoint x: 76, startPoint y: 262, endPoint x: 231, endPoint y: 296, distance: 159.0
click at [231, 152] on div "# Send message using Azure Service Bus REST API # Create BrokerProperties with …" at bounding box center [353, 43] width 554 height 217
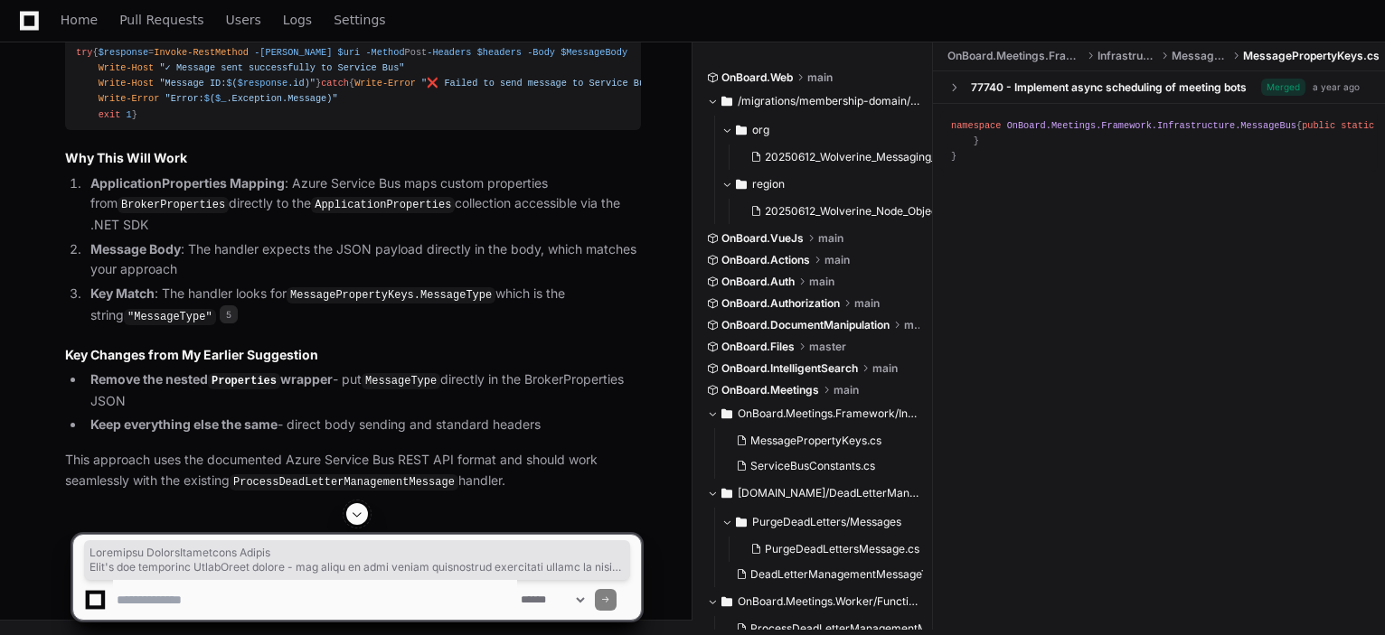
scroll to position [7791, 0]
drag, startPoint x: 67, startPoint y: 133, endPoint x: 224, endPoint y: 157, distance: 159.1
copy article "Corrected BrokerProperties Format Here's the corrected PowerShell script - the …"
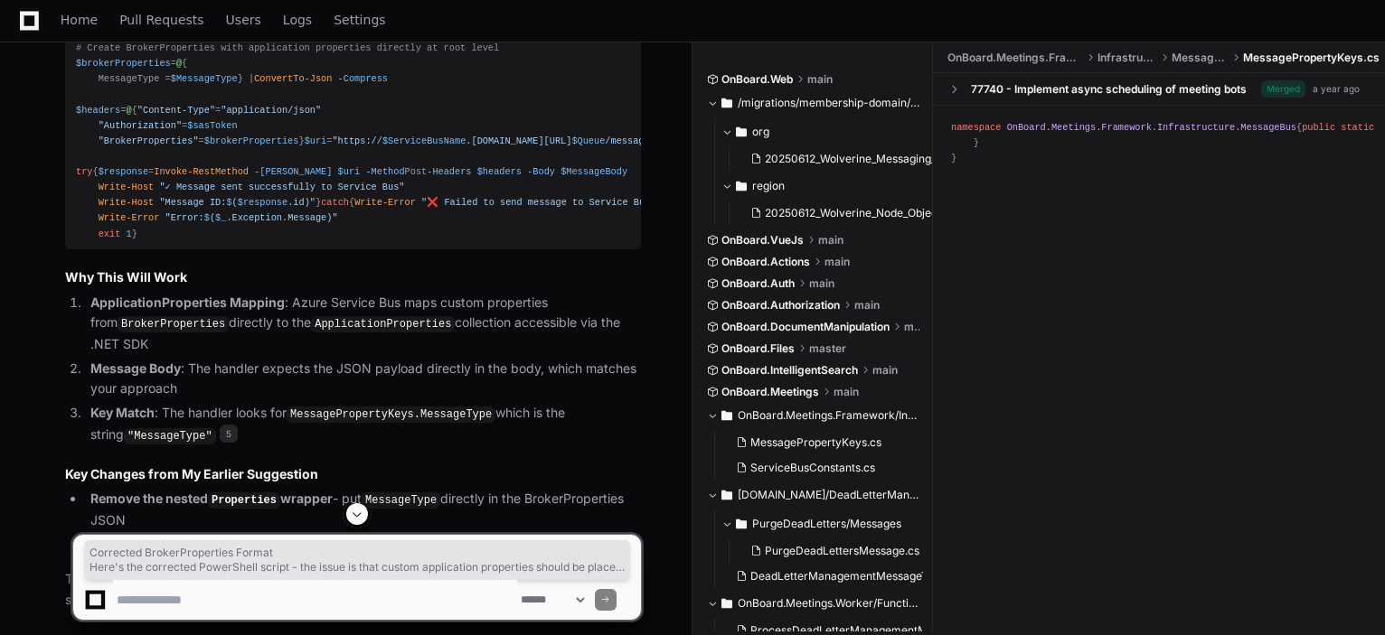
scroll to position [7158, 0]
